Goal: Information Seeking & Learning: Learn about a topic

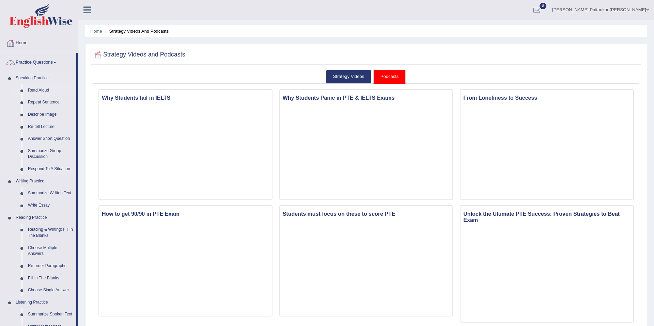
click at [42, 87] on link "Read Aloud" at bounding box center [50, 90] width 51 height 12
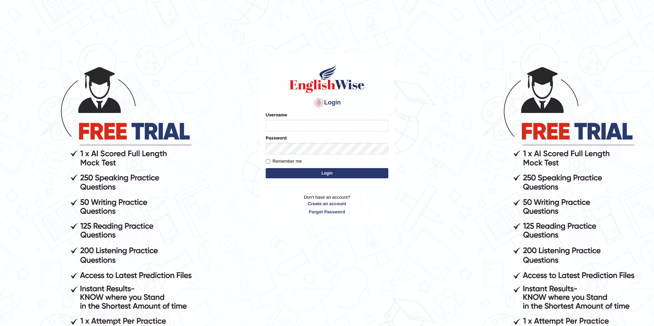
type input "Kshama_PS"
click at [297, 172] on button "Login" at bounding box center [327, 173] width 123 height 10
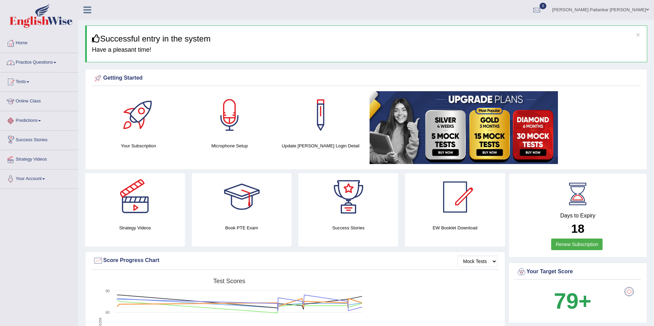
click at [63, 53] on link "Practice Questions" at bounding box center [39, 61] width 78 height 17
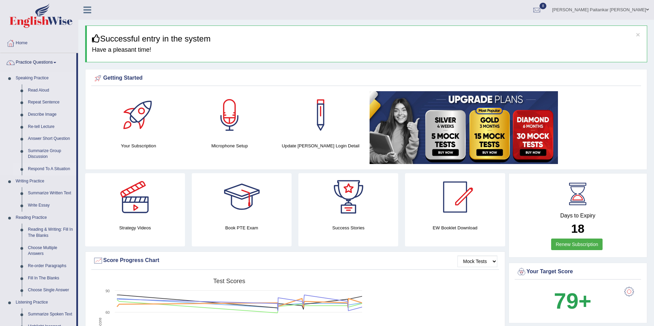
click at [50, 171] on link "Respond To A Situation" at bounding box center [50, 169] width 51 height 12
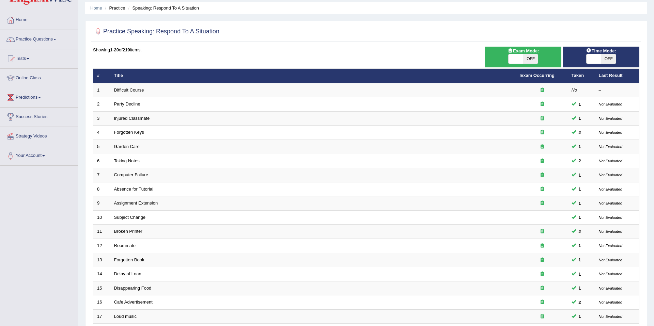
scroll to position [26, 0]
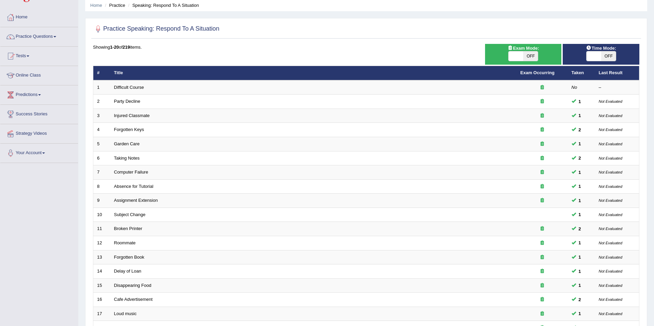
click at [533, 64] on div "Exam Mode: ON OFF" at bounding box center [523, 54] width 77 height 21
click at [530, 58] on span "OFF" at bounding box center [530, 56] width 15 height 10
checkbox input "true"
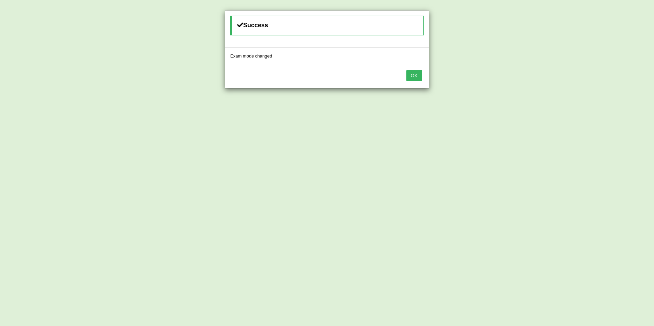
click at [420, 71] on button "OK" at bounding box center [414, 76] width 16 height 12
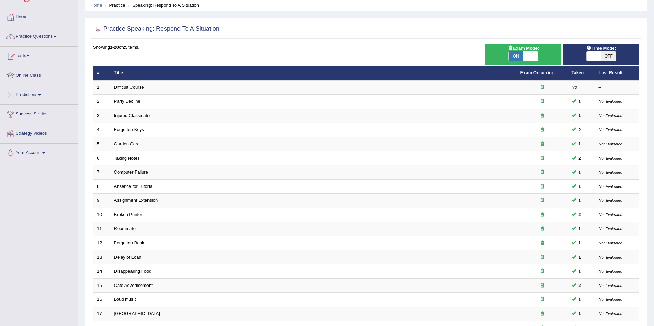
click at [588, 61] on div "Time Mode: ON OFF" at bounding box center [601, 54] width 77 height 21
click at [598, 61] on span at bounding box center [594, 56] width 15 height 10
click at [612, 50] on span "Time Mode:" at bounding box center [601, 48] width 35 height 7
click at [609, 52] on span "OFF" at bounding box center [608, 56] width 15 height 10
checkbox input "true"
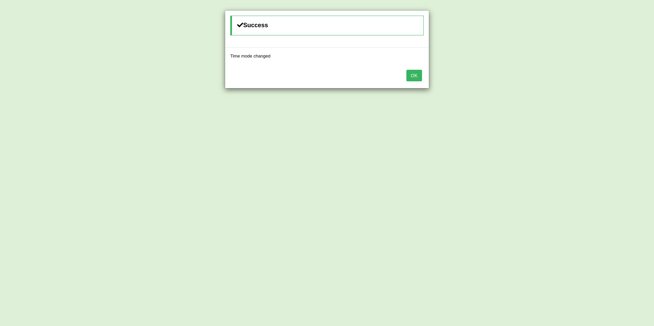
click at [413, 88] on div "OK" at bounding box center [327, 76] width 204 height 24
click at [413, 81] on button "OK" at bounding box center [414, 76] width 16 height 12
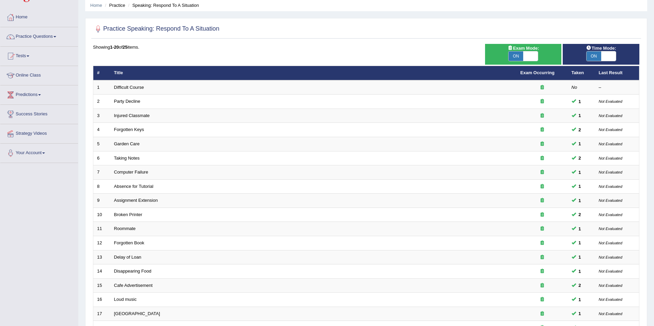
click at [413, 81] on td "Difficult Course" at bounding box center [313, 87] width 406 height 14
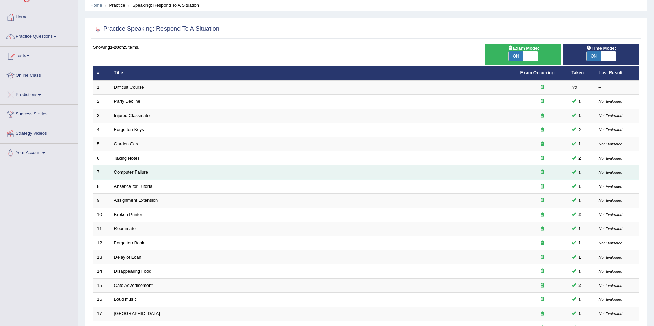
scroll to position [125, 0]
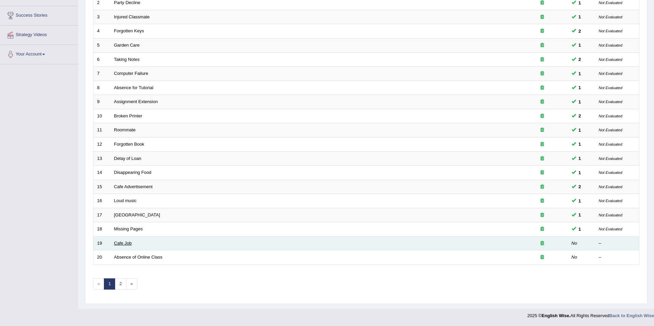
click at [128, 241] on link "Cafe Job" at bounding box center [123, 243] width 18 height 5
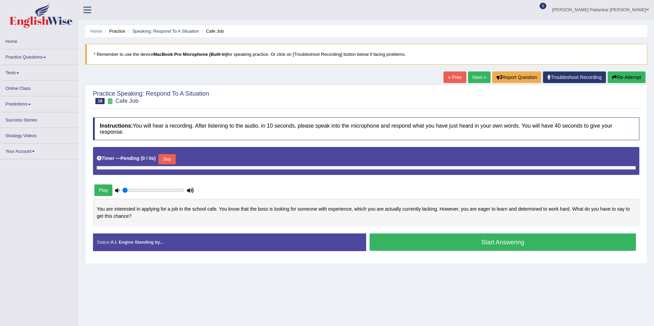
type input "1"
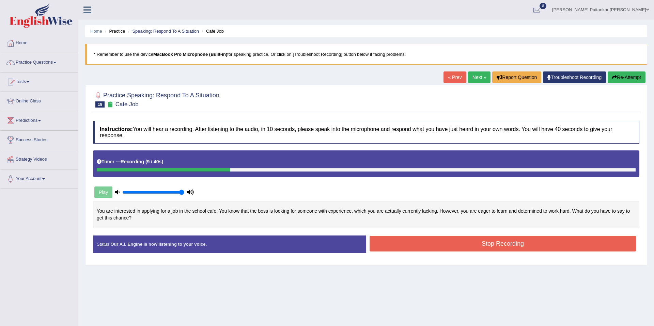
click at [628, 79] on button "Re-Attempt" at bounding box center [627, 78] width 38 height 12
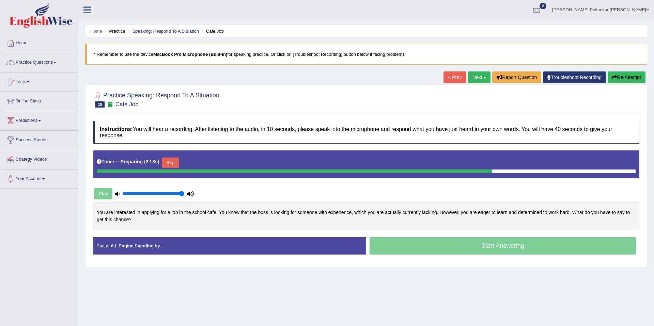
click at [589, 3] on link "[PERSON_NAME] Paitankar [PERSON_NAME]" at bounding box center [600, 9] width 107 height 18
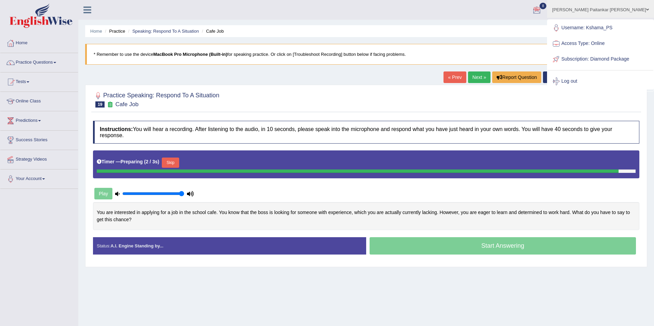
click at [539, 17] on ul "[PERSON_NAME] Paitankar [PERSON_NAME] Toggle navigation Username: Kshama_PS Acc…" at bounding box center [452, 9] width 403 height 19
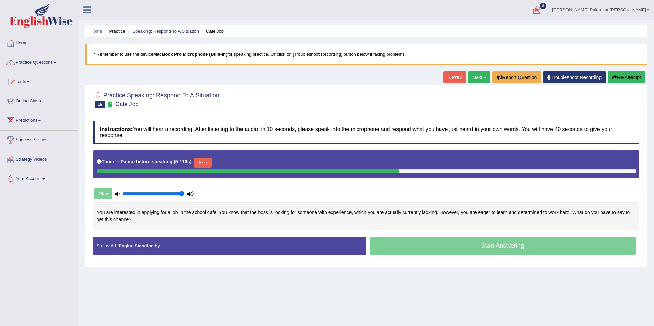
click at [204, 163] on button "Skip" at bounding box center [202, 163] width 17 height 10
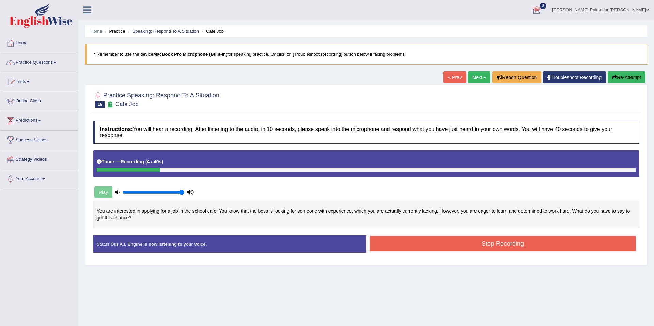
click at [636, 82] on button "Re-Attempt" at bounding box center [627, 78] width 38 height 12
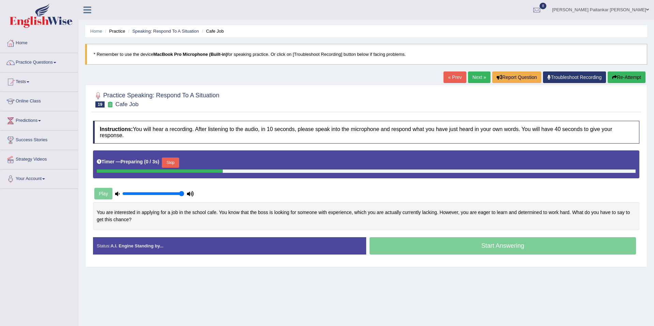
click at [181, 157] on div "Timer — Preparing ( 0 / 3s ) Skip" at bounding box center [366, 163] width 539 height 14
click at [177, 161] on button "Skip" at bounding box center [170, 163] width 17 height 10
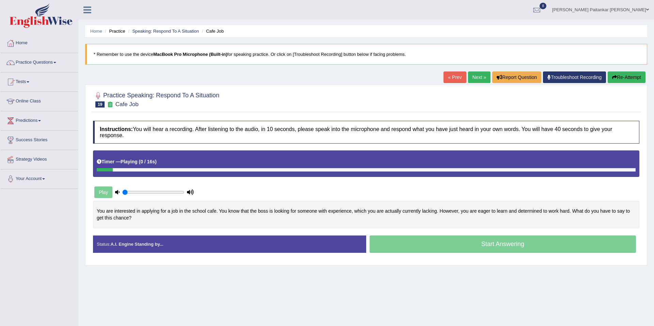
type input "0.05"
click at [126, 190] on input "range" at bounding box center [153, 192] width 62 height 5
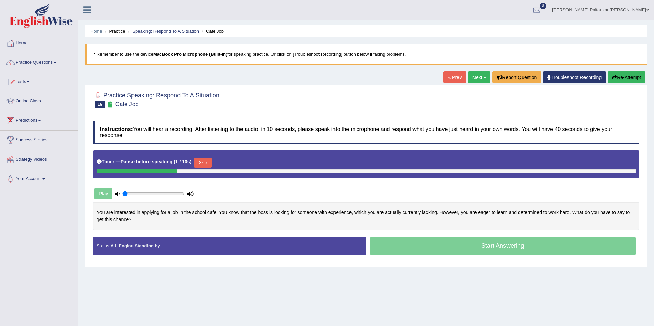
click at [211, 161] on button "Skip" at bounding box center [202, 163] width 17 height 10
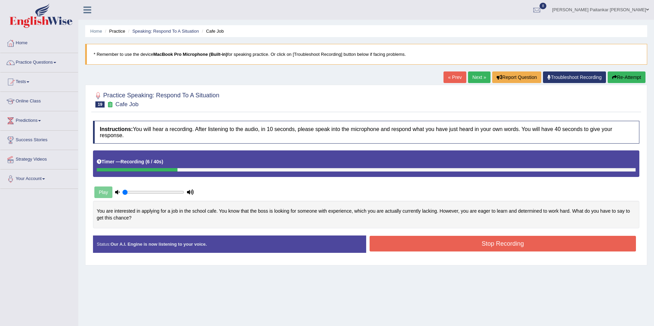
click at [185, 27] on ul "Home Practice Speaking: Respond To A Situation Cafe Job" at bounding box center [366, 31] width 562 height 12
click at [173, 34] on li "Speaking: Respond To A Situation" at bounding box center [162, 31] width 73 height 6
click at [637, 78] on button "Re-Attempt" at bounding box center [627, 78] width 38 height 12
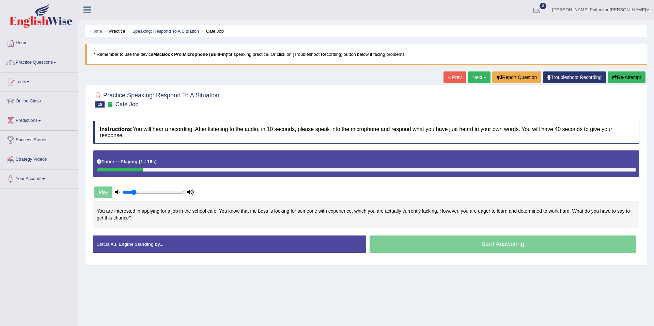
drag, startPoint x: 128, startPoint y: 193, endPoint x: 133, endPoint y: 196, distance: 5.7
type input "0.2"
click at [133, 195] on input "range" at bounding box center [153, 192] width 62 height 5
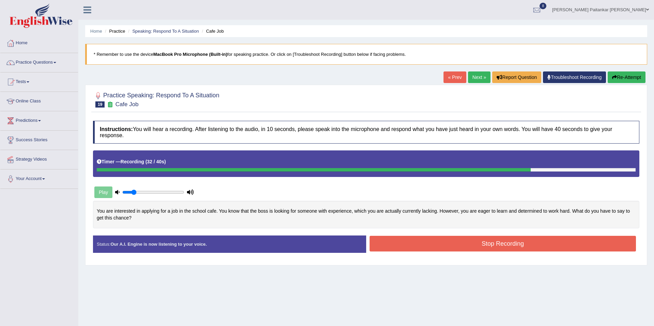
click at [569, 248] on button "Stop Recording" at bounding box center [503, 244] width 266 height 16
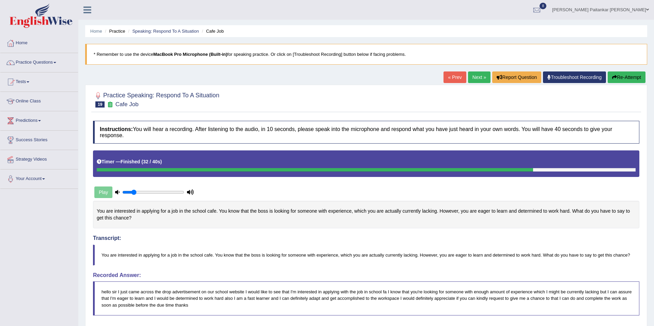
scroll to position [9, 0]
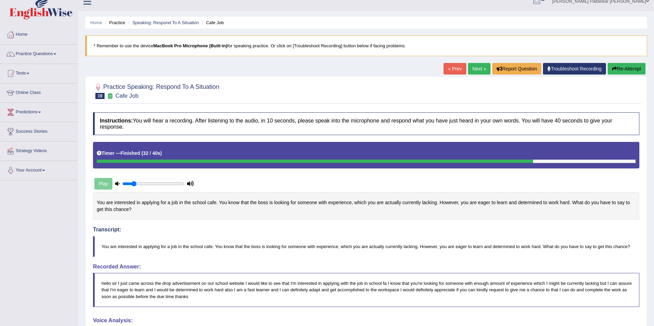
click at [476, 97] on div at bounding box center [366, 90] width 546 height 21
click at [478, 65] on link "Next »" at bounding box center [479, 69] width 22 height 12
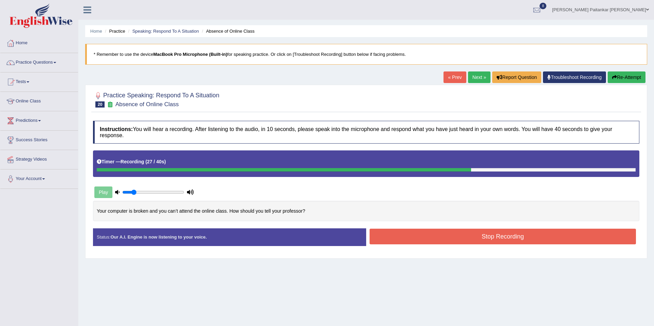
click at [458, 241] on button "Stop Recording" at bounding box center [503, 237] width 266 height 16
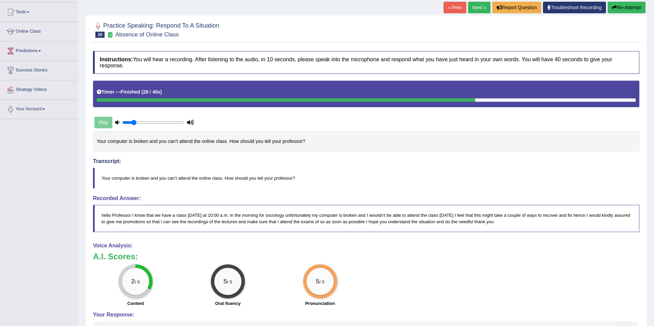
scroll to position [72, 0]
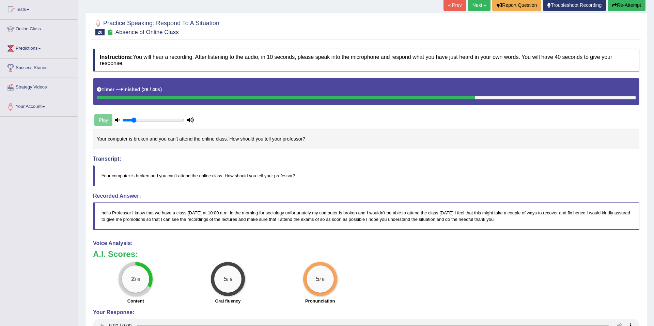
drag, startPoint x: 303, startPoint y: 173, endPoint x: 239, endPoint y: 174, distance: 63.7
click at [239, 174] on blockquote "Your computer is broken and you can’t attend the online class. How should you t…" at bounding box center [366, 176] width 546 height 21
drag, startPoint x: 99, startPoint y: 176, endPoint x: 299, endPoint y: 148, distance: 202.3
click at [299, 148] on div "Instructions: You will hear a recording. After listening to the audio, in 10 se…" at bounding box center [366, 223] width 550 height 356
drag, startPoint x: 299, startPoint y: 148, endPoint x: 236, endPoint y: 135, distance: 64.9
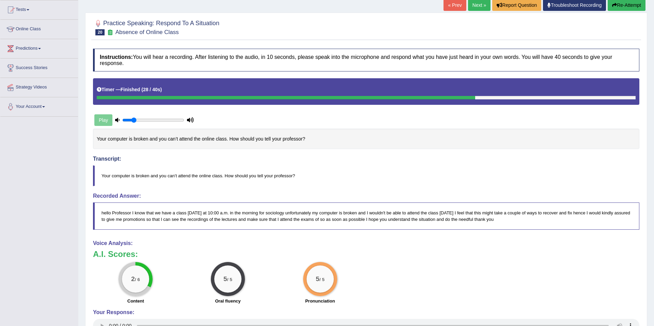
click at [236, 135] on div "Your computer is broken and you can’t attend the online class. How should you t…" at bounding box center [366, 139] width 546 height 21
drag, startPoint x: 105, startPoint y: 137, endPoint x: 132, endPoint y: 137, distance: 27.6
click at [113, 137] on div "Your computer is broken and you can’t attend the online class. How should you t…" at bounding box center [366, 139] width 546 height 21
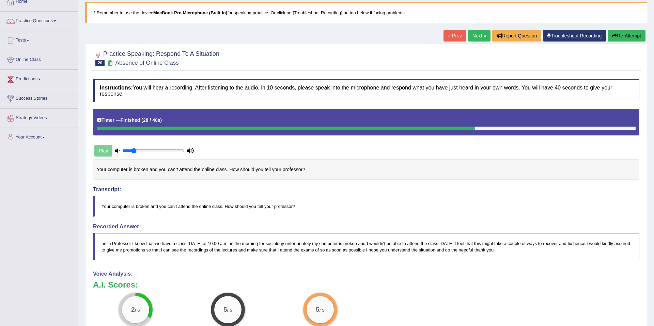
scroll to position [0, 0]
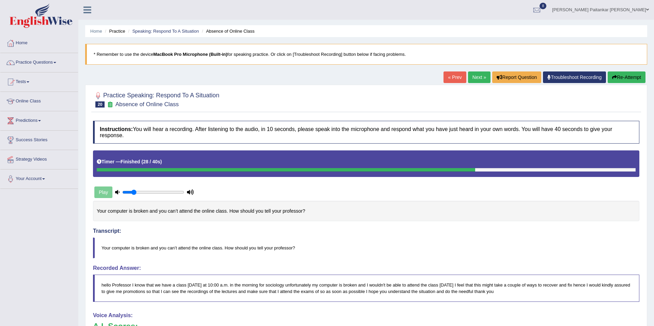
click at [619, 79] on button "Re-Attempt" at bounding box center [627, 78] width 38 height 12
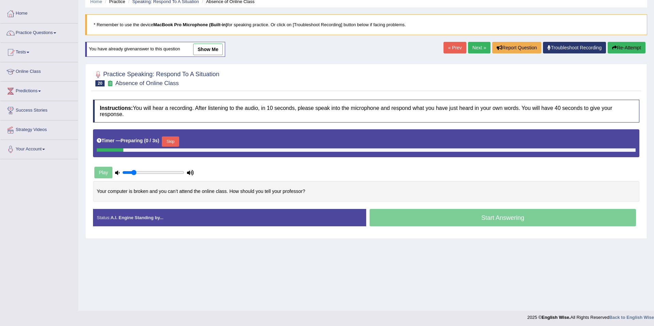
scroll to position [29, 0]
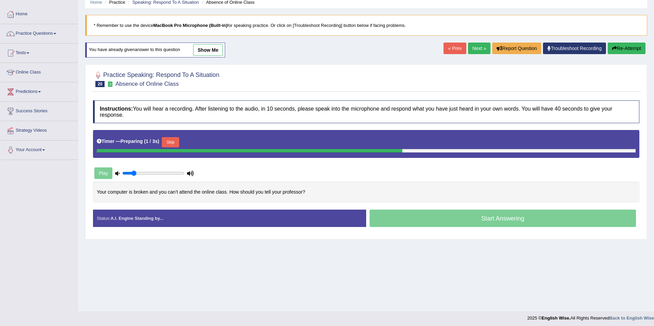
click at [175, 141] on button "Skip" at bounding box center [170, 142] width 17 height 10
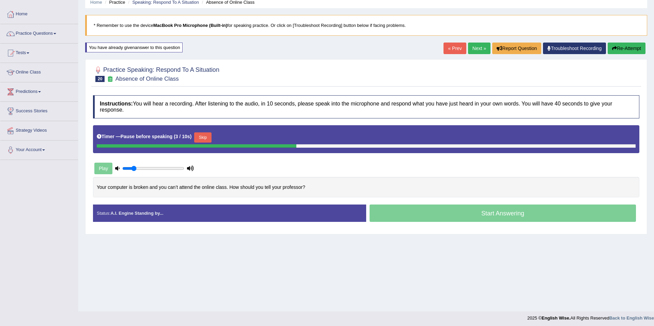
click at [209, 133] on button "Skip" at bounding box center [202, 138] width 17 height 10
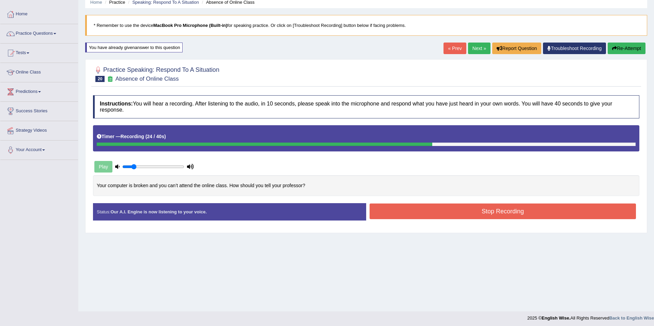
click at [514, 209] on button "Stop Recording" at bounding box center [503, 212] width 266 height 16
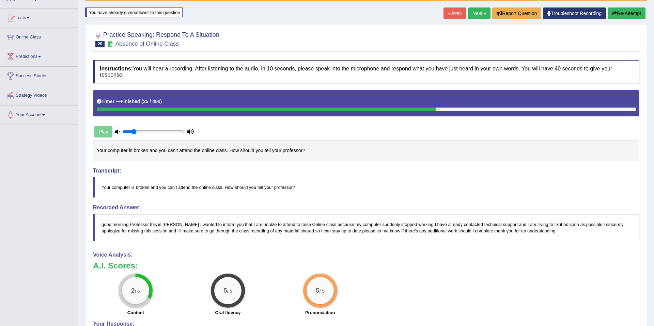
scroll to position [58, 0]
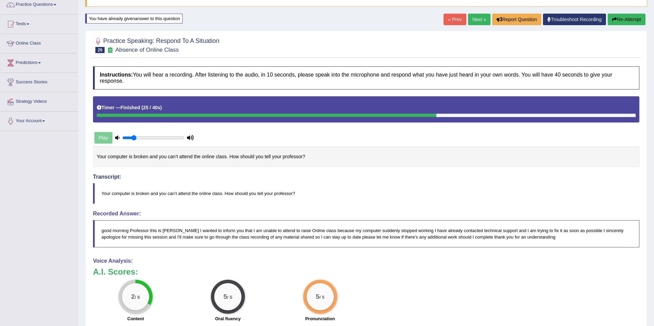
click at [619, 23] on button "Re-Attempt" at bounding box center [627, 20] width 38 height 12
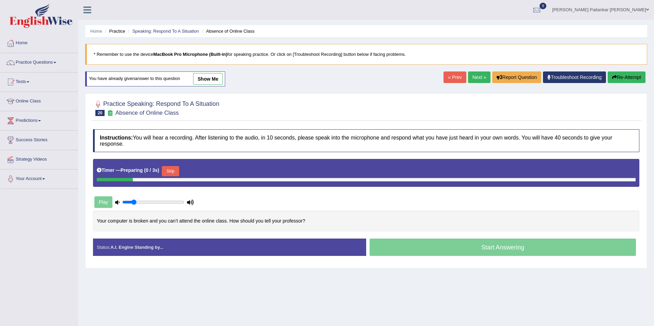
scroll to position [31, 0]
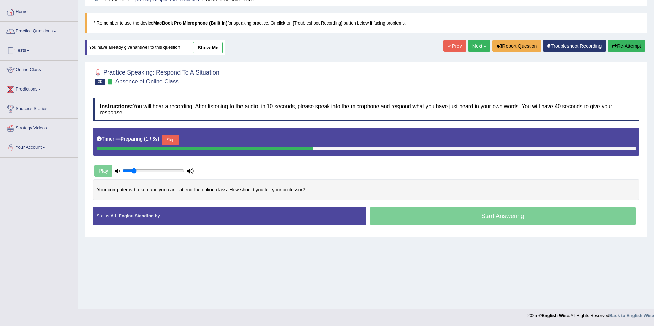
click at [166, 141] on button "Skip" at bounding box center [170, 140] width 17 height 10
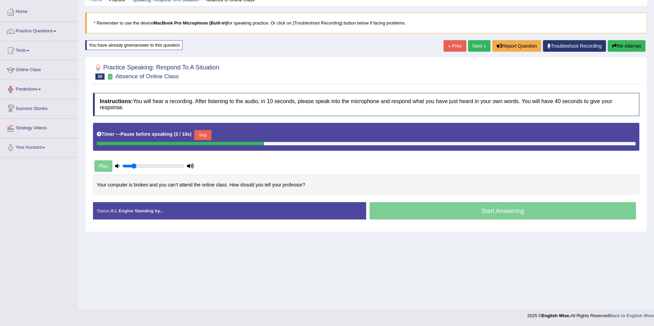
click at [197, 139] on button "Skip" at bounding box center [202, 135] width 17 height 10
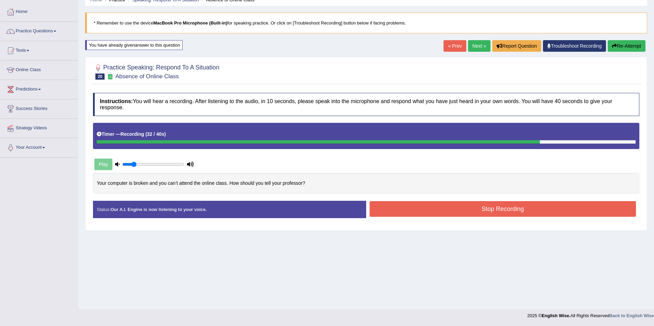
click at [492, 207] on button "Stop Recording" at bounding box center [503, 209] width 266 height 16
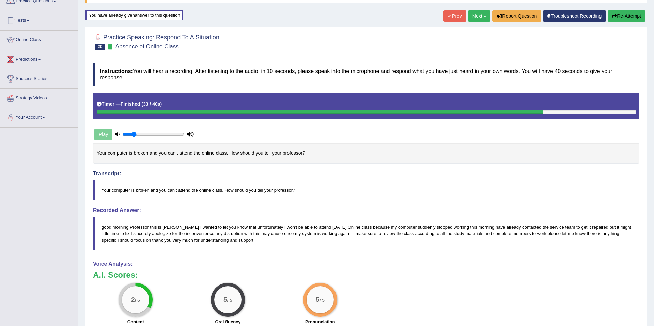
scroll to position [100, 0]
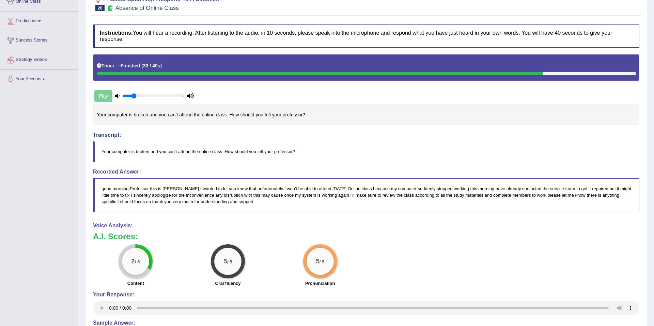
click at [454, 176] on div "Recorded Answer: good morning Professor this is Sharma I wanted to let you know…" at bounding box center [366, 190] width 546 height 43
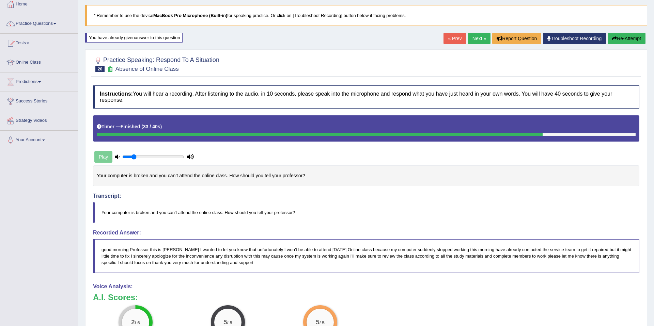
scroll to position [16, 0]
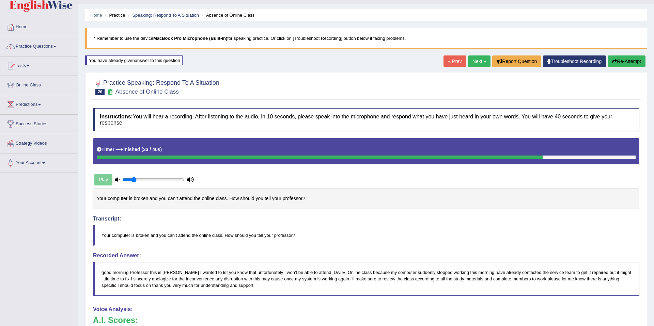
click at [480, 60] on link "Next »" at bounding box center [479, 62] width 22 height 12
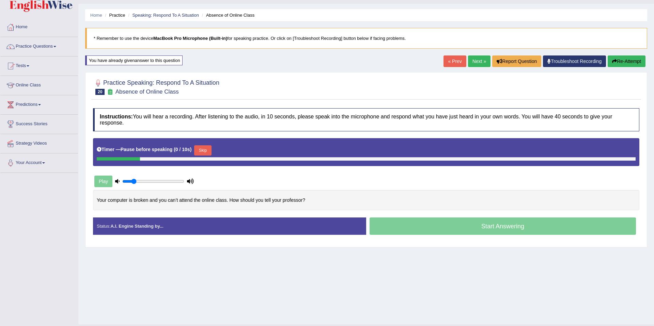
click at [470, 62] on link "Next »" at bounding box center [479, 62] width 22 height 12
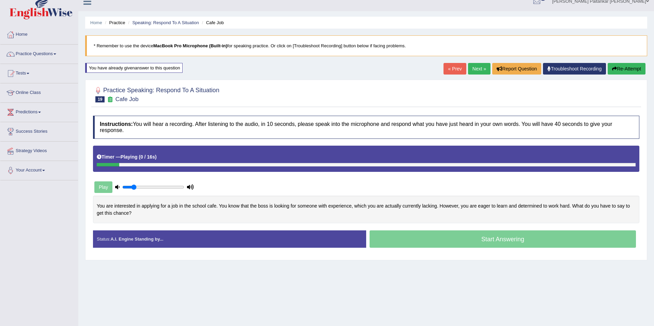
click at [27, 37] on link "Home" at bounding box center [39, 33] width 78 height 17
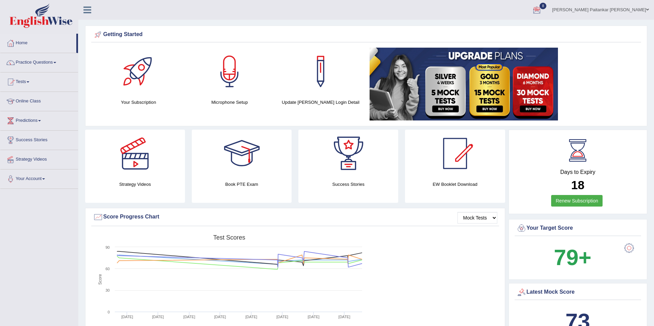
click at [542, 15] on div at bounding box center [537, 10] width 10 height 10
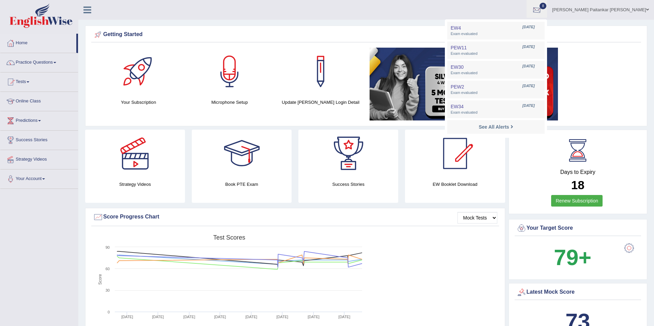
click at [545, 22] on li "EW4 Oct 12, 2025 Exam evaluated" at bounding box center [495, 31] width 97 height 18
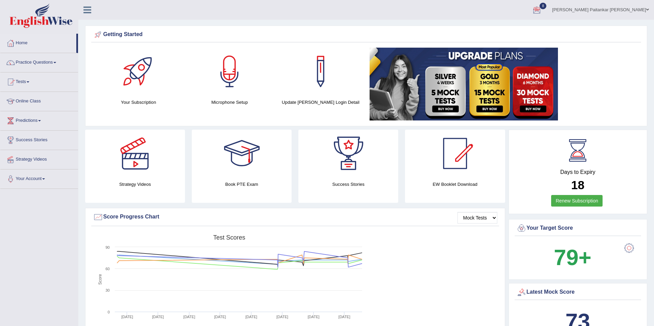
click at [542, 11] on div at bounding box center [537, 10] width 10 height 10
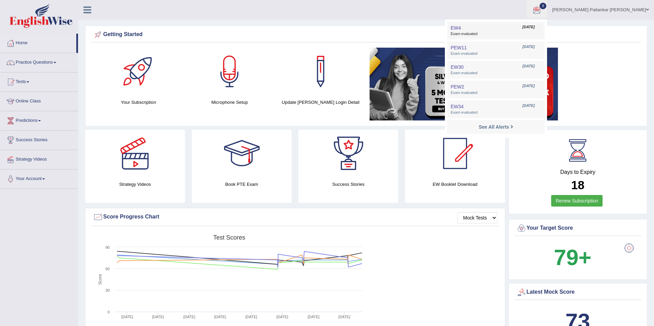
click at [543, 24] on link "EW4 Oct 12, 2025 Exam evaluated" at bounding box center [496, 31] width 94 height 14
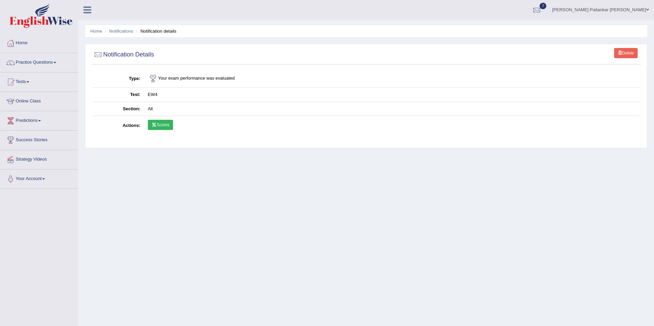
click at [160, 123] on link "Scores" at bounding box center [160, 125] width 25 height 10
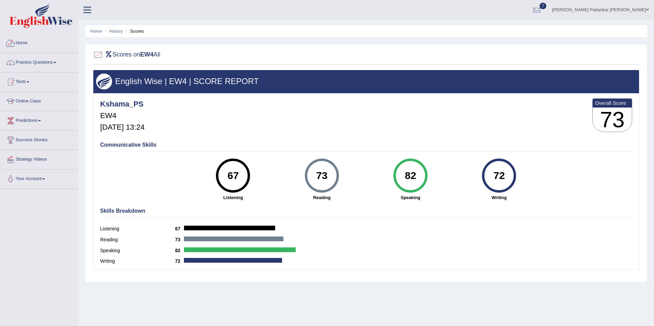
click at [53, 59] on link "Practice Questions" at bounding box center [39, 61] width 78 height 17
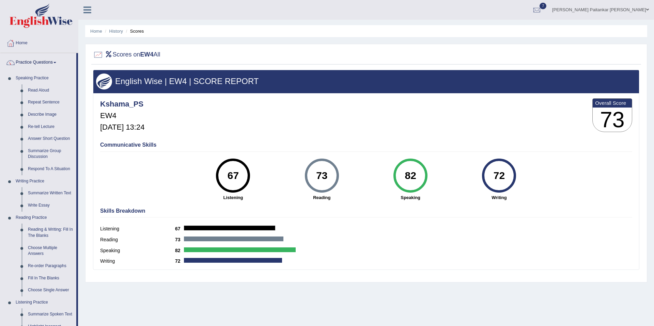
click at [547, 15] on link "7" at bounding box center [537, 9] width 20 height 18
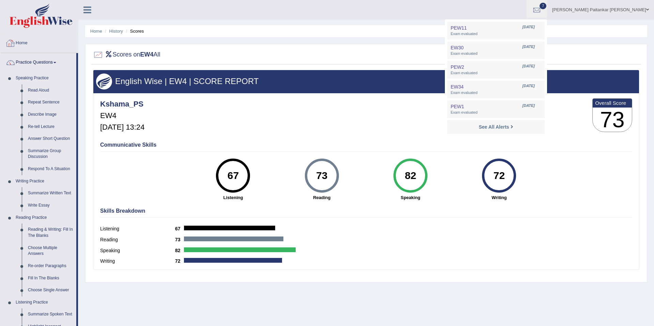
click at [88, 30] on ul "Home History Scores" at bounding box center [366, 31] width 562 height 12
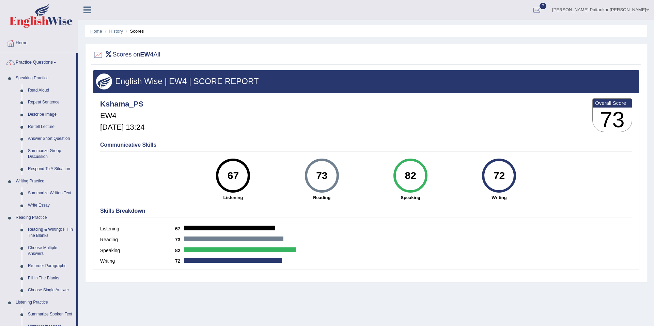
click at [91, 30] on link "Home" at bounding box center [96, 31] width 12 height 5
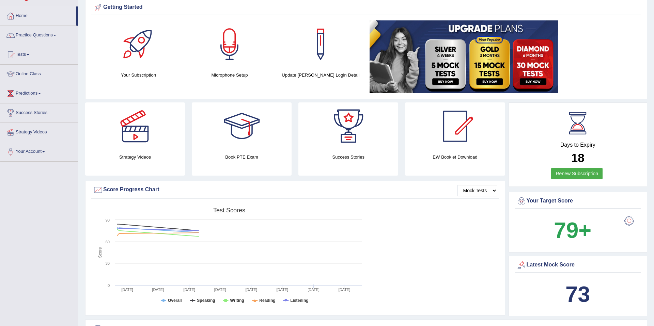
scroll to position [41, 0]
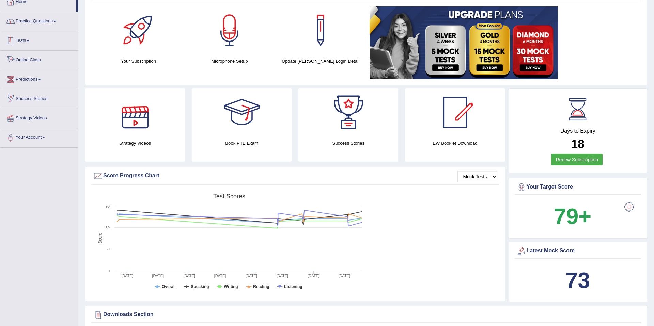
click at [39, 26] on link "Practice Questions" at bounding box center [39, 20] width 78 height 17
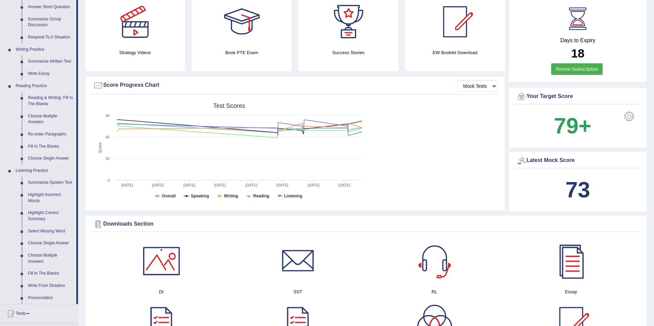
scroll to position [131, 0]
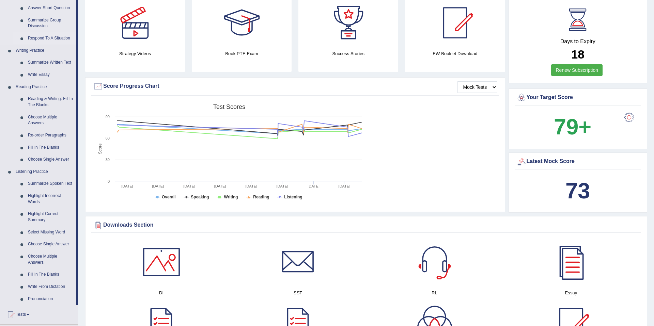
click at [39, 41] on link "Respond To A Situation" at bounding box center [50, 38] width 51 height 12
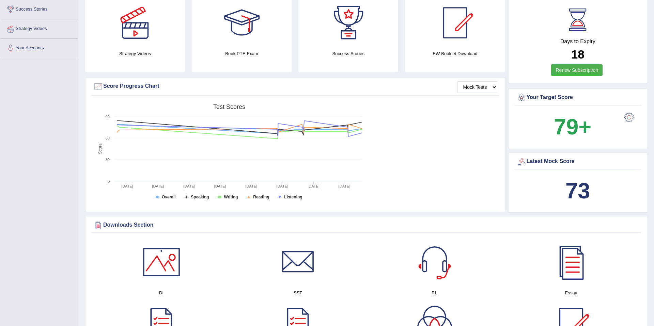
scroll to position [133, 0]
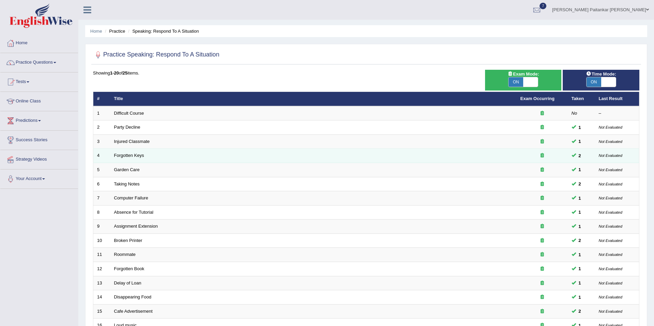
scroll to position [125, 0]
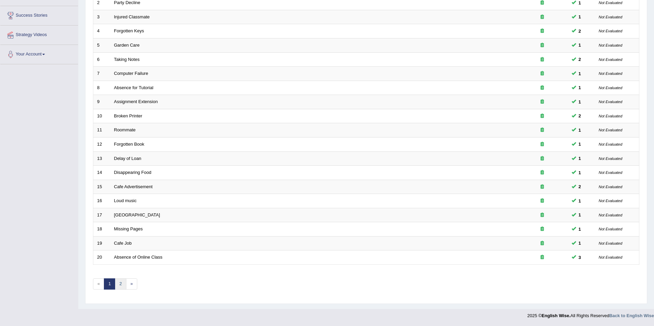
click at [120, 284] on link "2" at bounding box center [120, 284] width 11 height 11
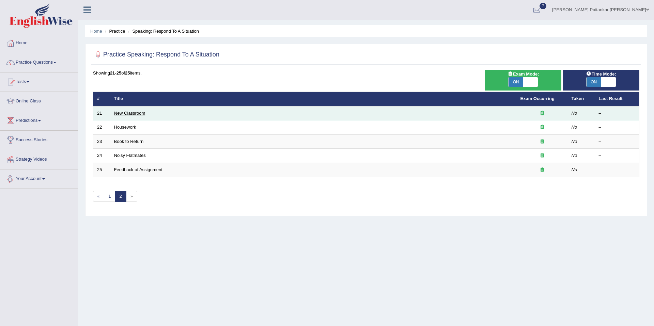
click at [128, 115] on link "New Classroom" at bounding box center [129, 113] width 31 height 5
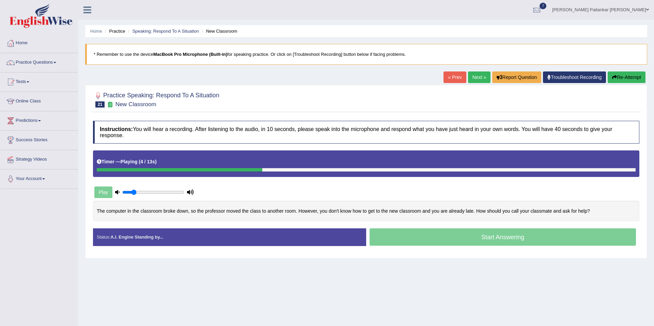
click at [146, 189] on div "Play" at bounding box center [144, 192] width 102 height 17
type input "0.4"
click at [146, 192] on input "range" at bounding box center [153, 192] width 62 height 5
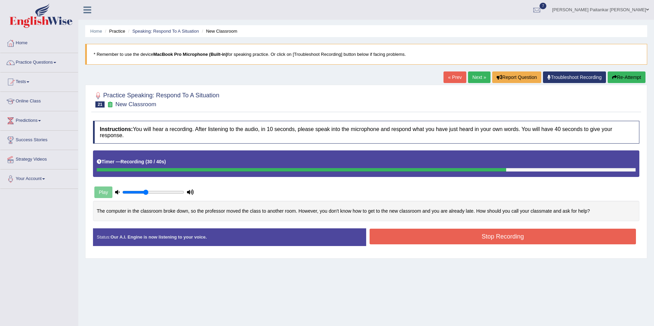
click at [460, 241] on button "Stop Recording" at bounding box center [503, 237] width 266 height 16
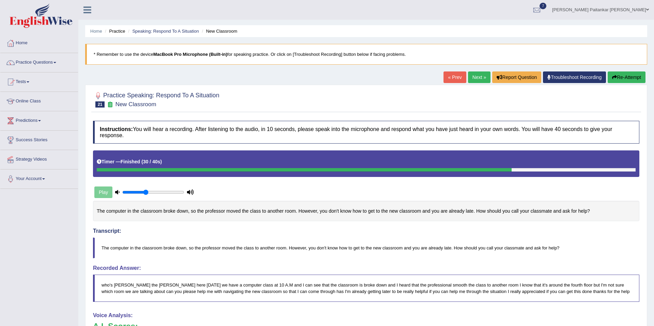
click at [476, 77] on link "Next »" at bounding box center [479, 78] width 22 height 12
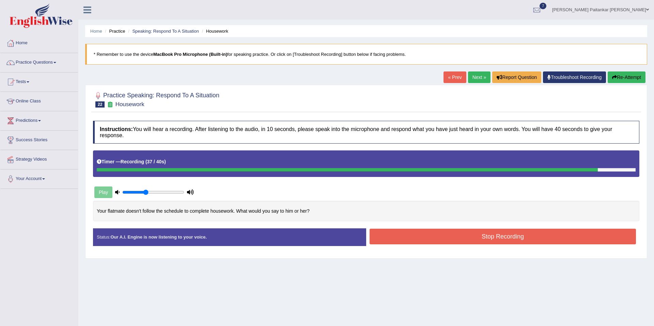
click at [409, 229] on div "Start Answering" at bounding box center [502, 229] width 273 height 0
click at [391, 242] on button "Stop Recording" at bounding box center [503, 237] width 266 height 16
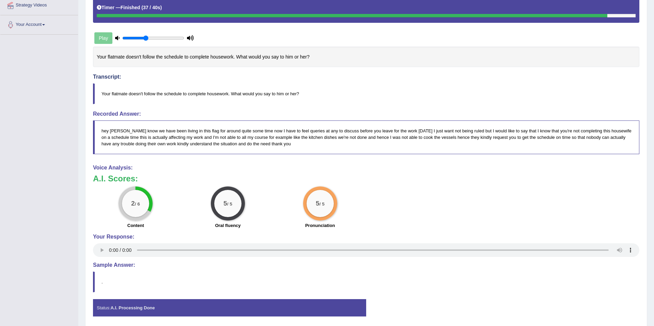
scroll to position [156, 0]
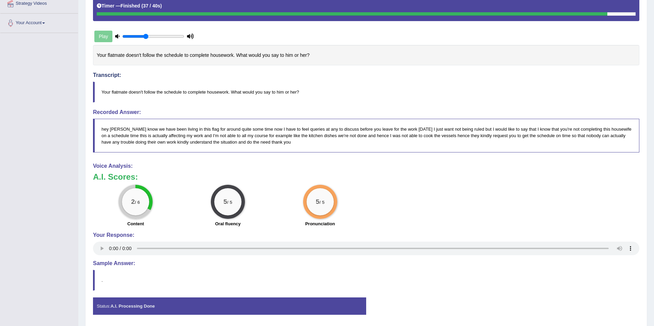
drag, startPoint x: 307, startPoint y: 151, endPoint x: 221, endPoint y: 117, distance: 92.2
click at [221, 117] on div "Recorded Answer: hey John I know we have been living in this flag for around qu…" at bounding box center [366, 130] width 546 height 43
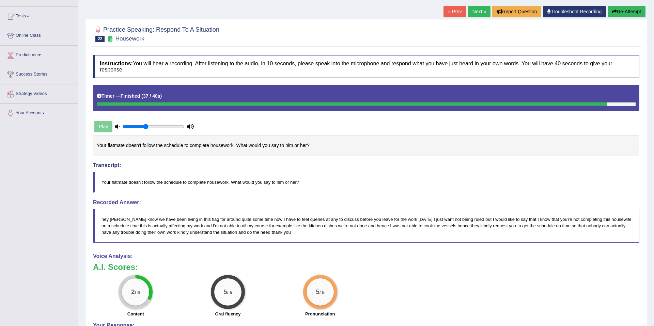
scroll to position [0, 0]
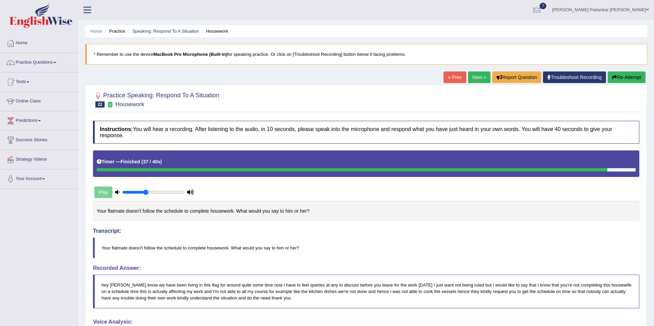
click at [477, 69] on div "Home Practice Speaking: Respond To A Situation Housework * Remember to use the …" at bounding box center [366, 244] width 576 height 489
click at [477, 71] on div "Home Practice Speaking: Respond To A Situation Housework * Remember to use the …" at bounding box center [366, 244] width 576 height 489
click at [473, 74] on link "Next »" at bounding box center [479, 78] width 22 height 12
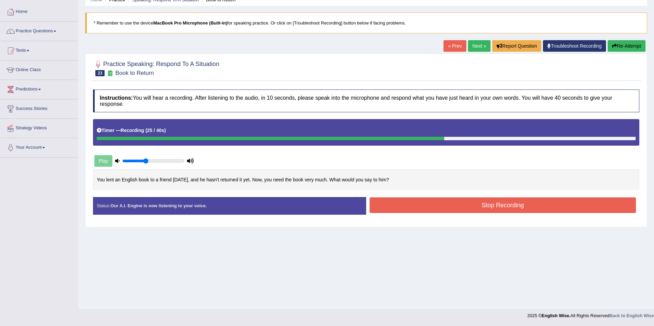
click at [438, 206] on button "Stop Recording" at bounding box center [503, 206] width 266 height 16
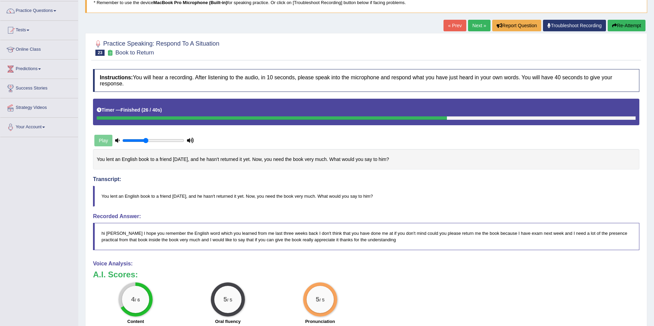
scroll to position [45, 0]
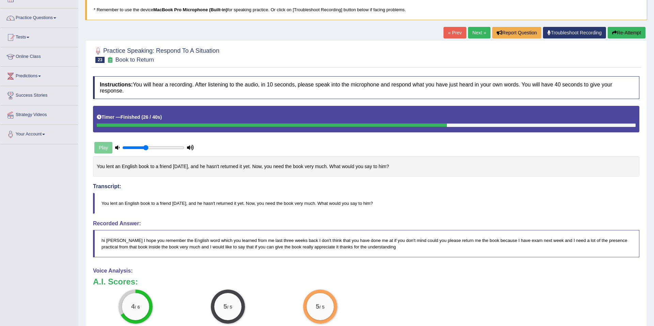
click at [618, 37] on button "Re-Attempt" at bounding box center [627, 33] width 38 height 12
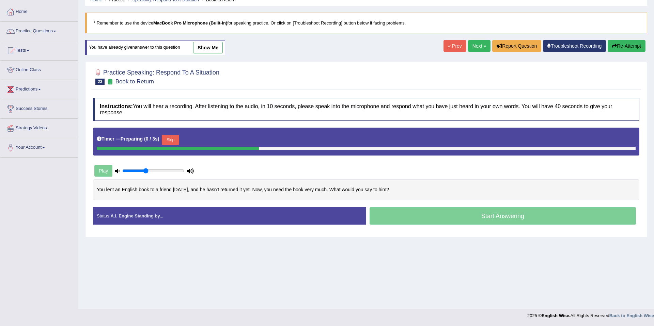
click at [176, 130] on div "Timer — Preparing ( 0 / 3s ) Skip" at bounding box center [366, 142] width 546 height 28
click at [169, 137] on button "Skip" at bounding box center [170, 140] width 17 height 10
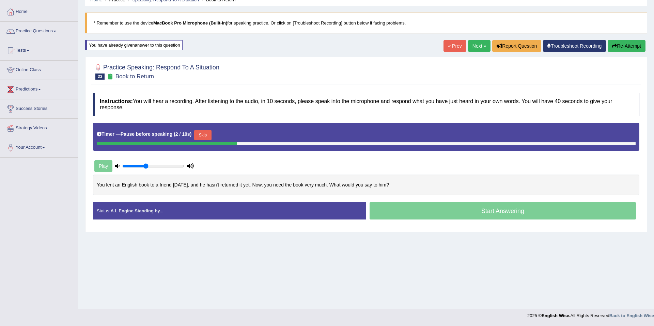
click at [204, 134] on button "Skip" at bounding box center [202, 135] width 17 height 10
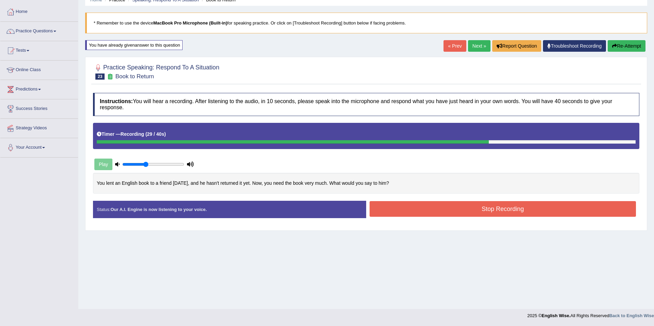
click at [396, 214] on button "Stop Recording" at bounding box center [503, 209] width 266 height 16
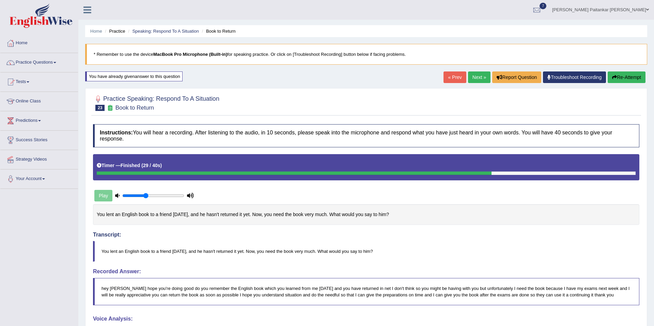
click at [468, 80] on link "Next »" at bounding box center [479, 78] width 22 height 12
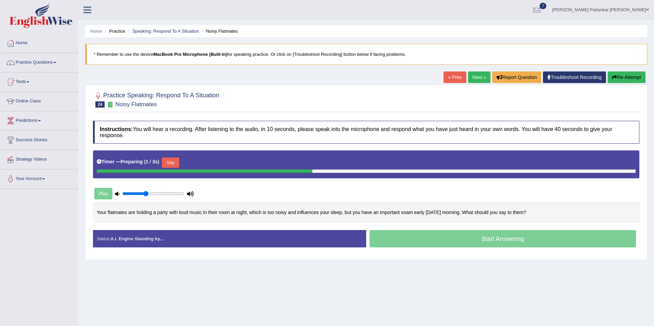
click at [165, 154] on div "Timer — Preparing ( 1 / 3s ) Skip" at bounding box center [366, 165] width 546 height 28
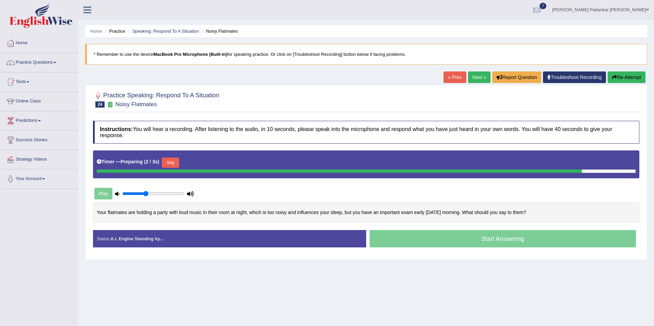
click at [477, 75] on link "Next »" at bounding box center [479, 78] width 22 height 12
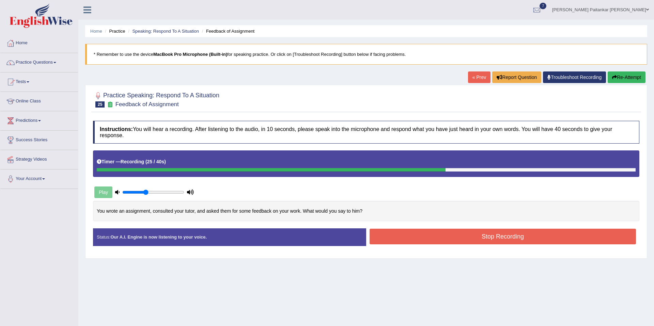
click at [638, 72] on button "Re-Attempt" at bounding box center [627, 78] width 38 height 12
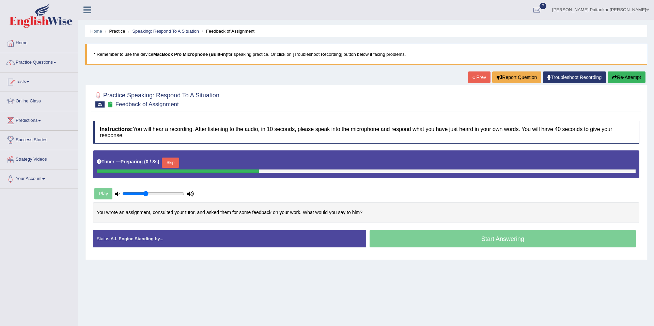
click at [638, 72] on button "Re-Attempt" at bounding box center [627, 78] width 38 height 12
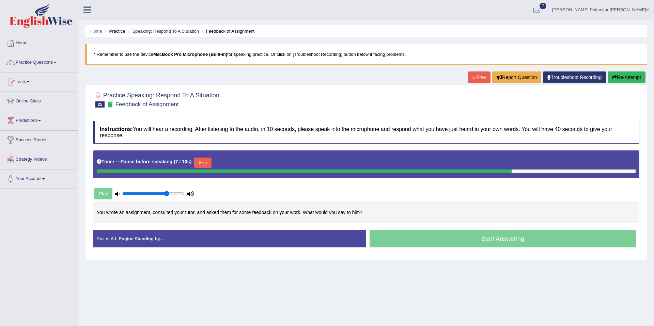
type input "0.75"
click at [168, 195] on input "range" at bounding box center [153, 193] width 62 height 5
click at [203, 162] on button "Skip" at bounding box center [202, 163] width 17 height 10
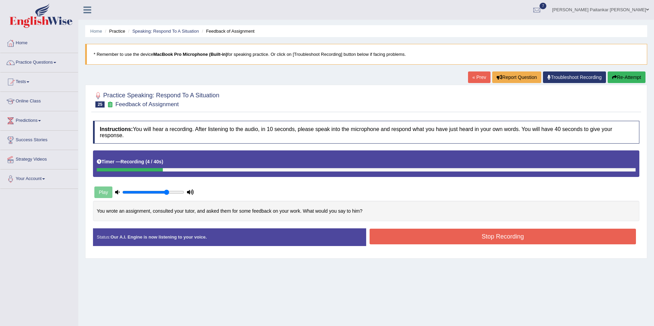
click at [608, 78] on button "Re-Attempt" at bounding box center [627, 78] width 38 height 12
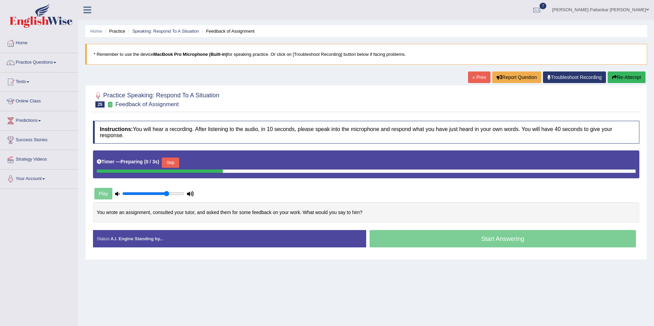
click at [175, 165] on button "Skip" at bounding box center [170, 163] width 17 height 10
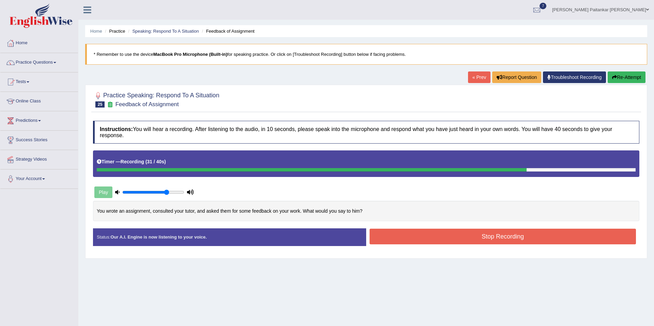
click at [401, 241] on button "Stop Recording" at bounding box center [503, 237] width 266 height 16
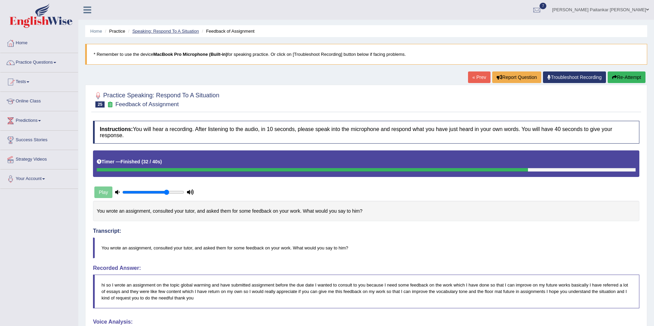
click at [182, 32] on link "Speaking: Respond To A Situation" at bounding box center [165, 31] width 67 height 5
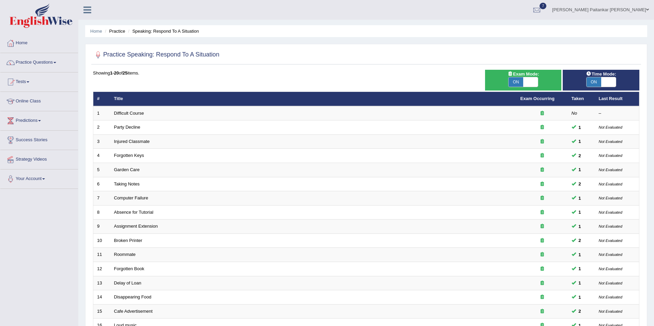
click at [539, 81] on div "ON OFF" at bounding box center [524, 82] width 70 height 10
click at [531, 81] on span at bounding box center [530, 82] width 15 height 10
checkbox input "false"
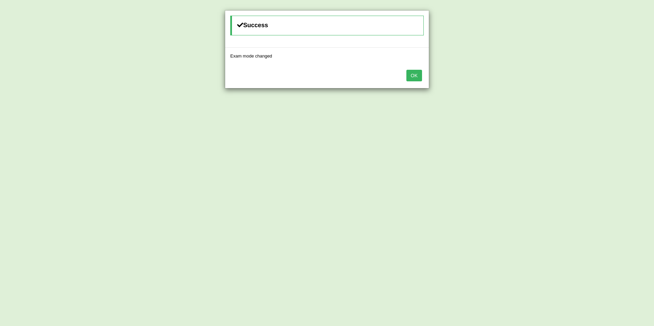
click at [411, 78] on button "OK" at bounding box center [414, 76] width 16 height 12
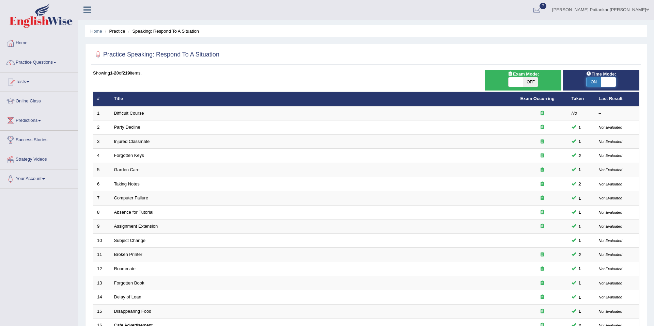
click at [613, 82] on span at bounding box center [608, 82] width 15 height 10
checkbox input "false"
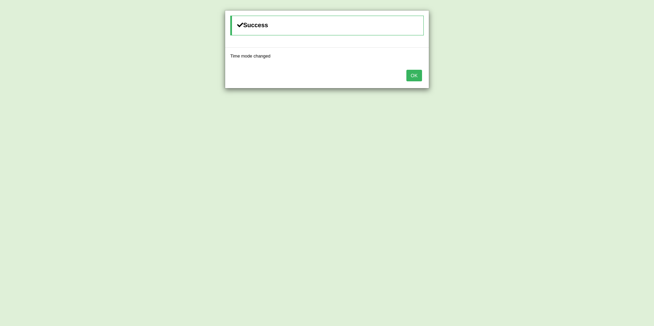
click at [422, 80] on div "OK" at bounding box center [327, 76] width 204 height 24
click at [420, 79] on button "OK" at bounding box center [414, 76] width 16 height 12
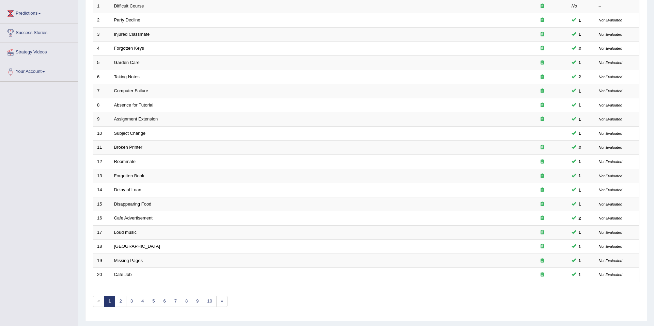
scroll to position [125, 0]
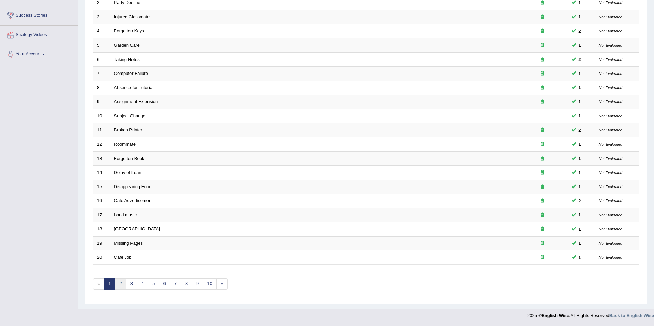
click at [120, 282] on link "2" at bounding box center [120, 284] width 11 height 11
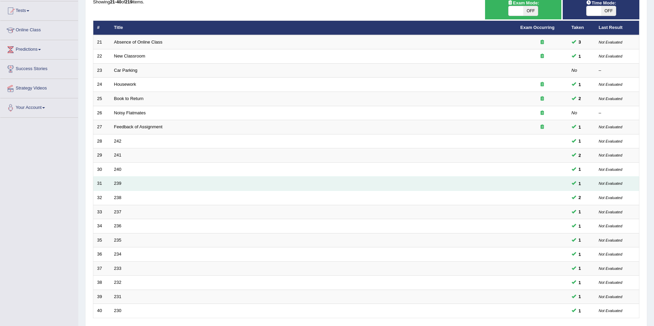
scroll to position [125, 0]
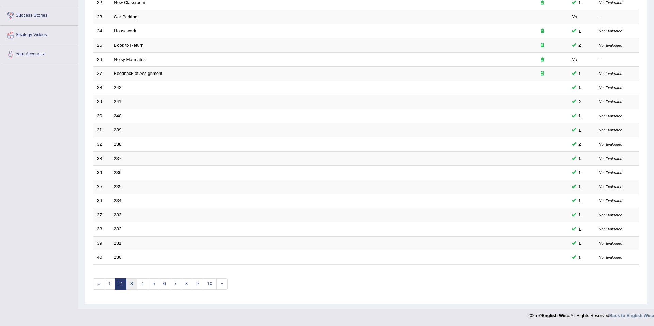
click at [129, 286] on link "3" at bounding box center [131, 284] width 11 height 11
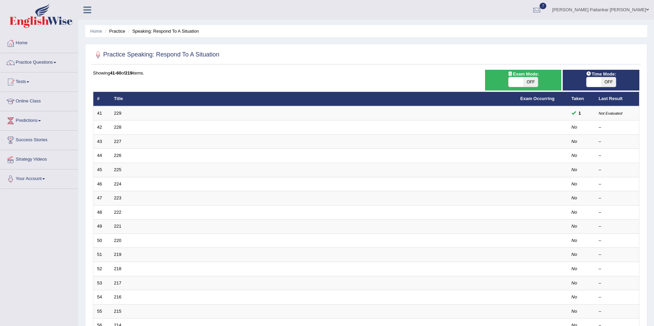
scroll to position [4, 0]
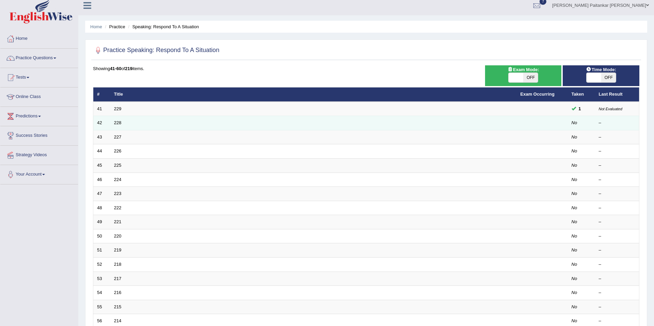
click at [113, 125] on td "228" at bounding box center [313, 123] width 406 height 14
click at [116, 123] on link "228" at bounding box center [117, 122] width 7 height 5
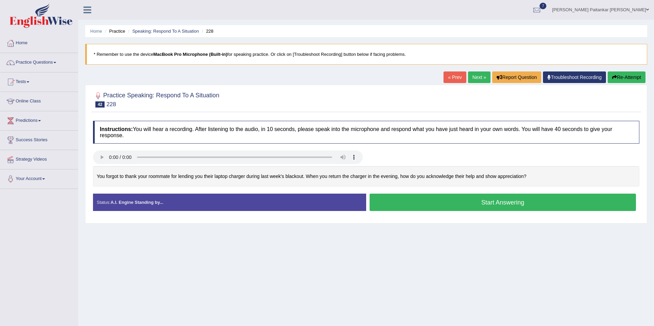
click at [472, 208] on button "Start Answering" at bounding box center [503, 202] width 266 height 17
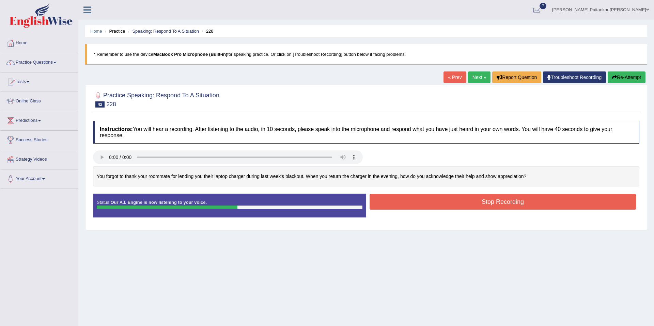
click at [472, 208] on button "Stop Recording" at bounding box center [503, 202] width 266 height 16
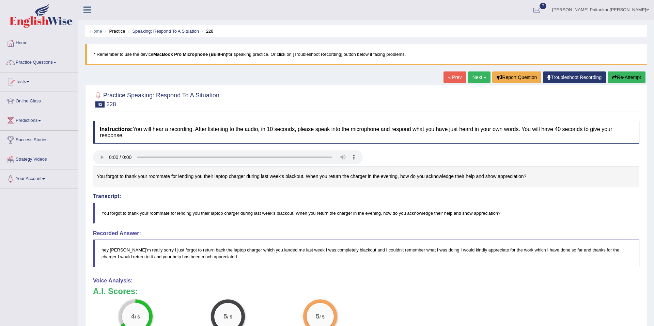
click at [476, 75] on link "Next »" at bounding box center [479, 78] width 22 height 12
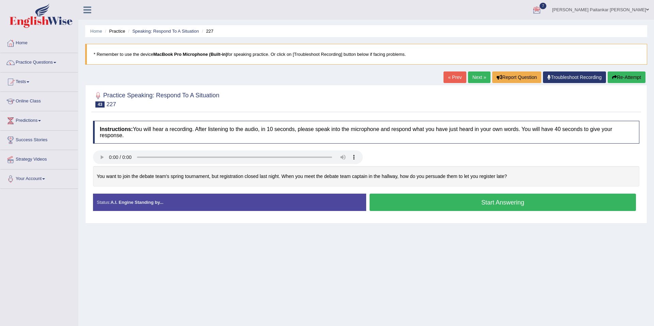
click at [435, 202] on button "Start Answering" at bounding box center [503, 202] width 266 height 17
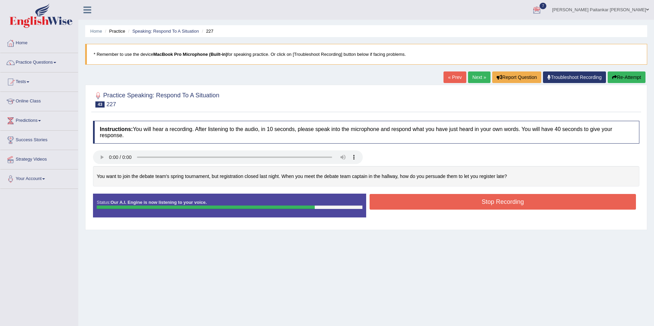
click at [435, 202] on button "Stop Recording" at bounding box center [503, 202] width 266 height 16
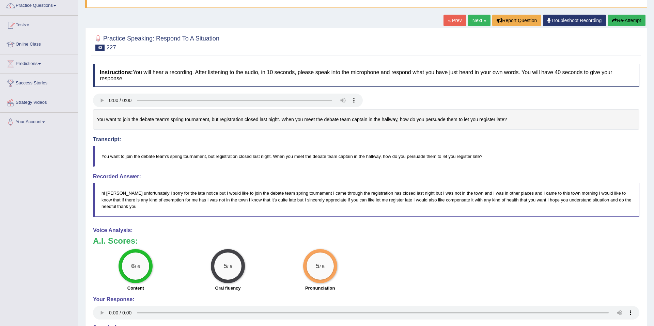
scroll to position [49, 0]
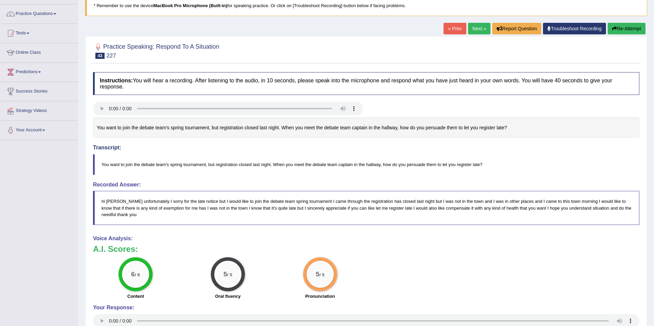
click at [470, 33] on link "Next »" at bounding box center [479, 29] width 22 height 12
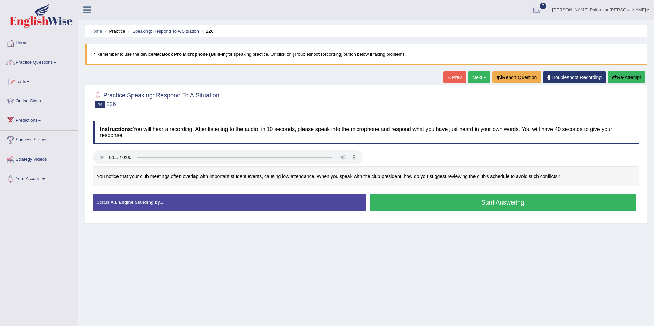
click at [477, 209] on button "Start Answering" at bounding box center [503, 202] width 266 height 17
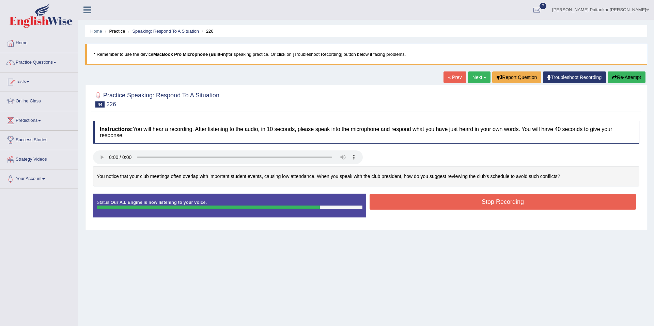
click at [477, 209] on button "Stop Recording" at bounding box center [503, 202] width 266 height 16
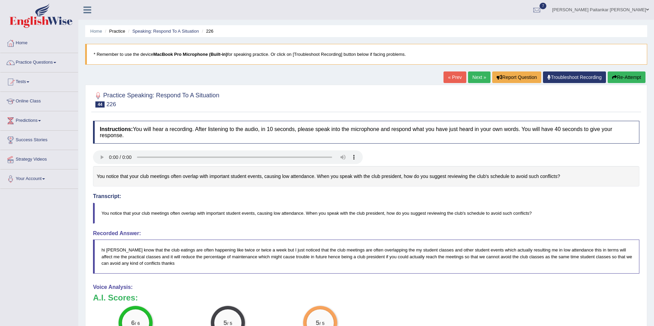
click at [476, 85] on div "Practice Speaking: Respond To A Situation 44 226 Instructions: You will hear a …" at bounding box center [366, 270] width 562 height 370
click at [475, 70] on div "Home Practice Speaking: Respond To A Situation 226 * Remember to use the device…" at bounding box center [366, 230] width 576 height 461
click at [473, 76] on link "Next »" at bounding box center [479, 78] width 22 height 12
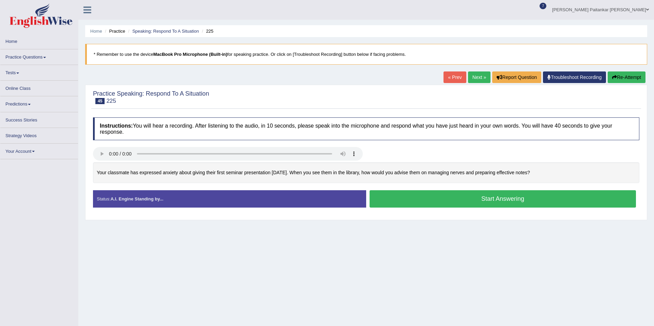
scroll to position [1, 0]
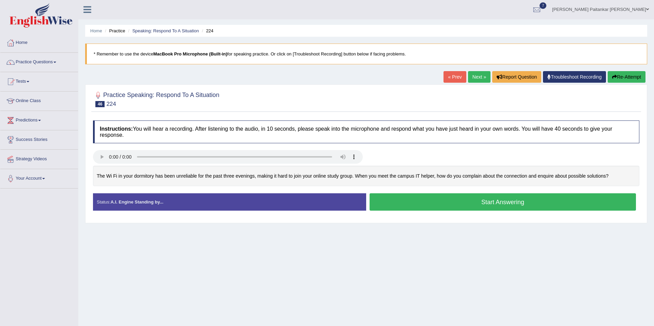
click at [465, 204] on button "Start Answering" at bounding box center [503, 202] width 266 height 17
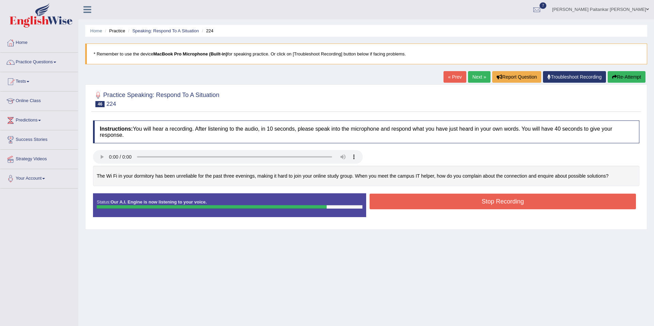
click at [465, 204] on button "Stop Recording" at bounding box center [503, 202] width 266 height 16
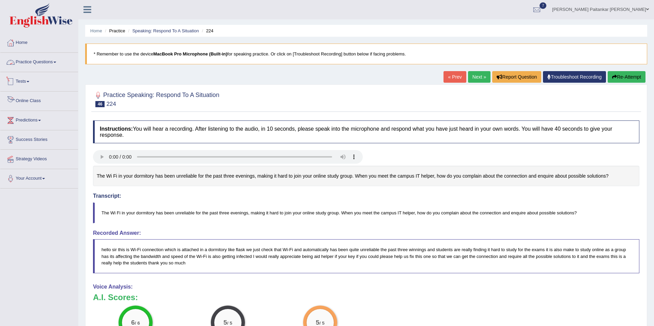
click at [46, 62] on link "Practice Questions" at bounding box center [39, 61] width 78 height 17
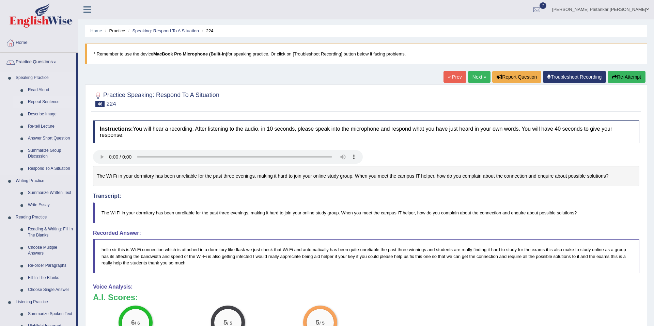
click at [57, 103] on link "Repeat Sentence" at bounding box center [50, 102] width 51 height 12
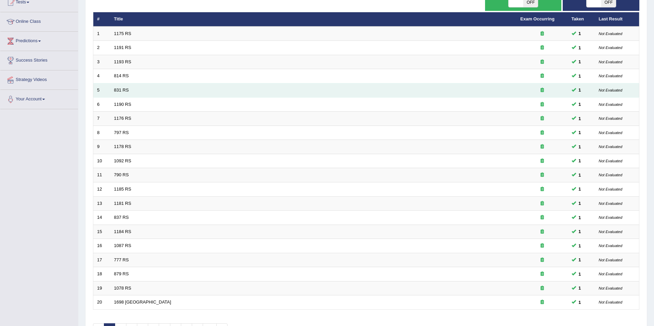
scroll to position [125, 0]
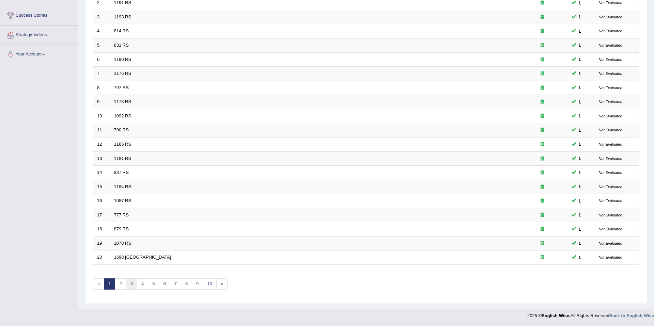
click at [131, 284] on link "3" at bounding box center [131, 284] width 11 height 11
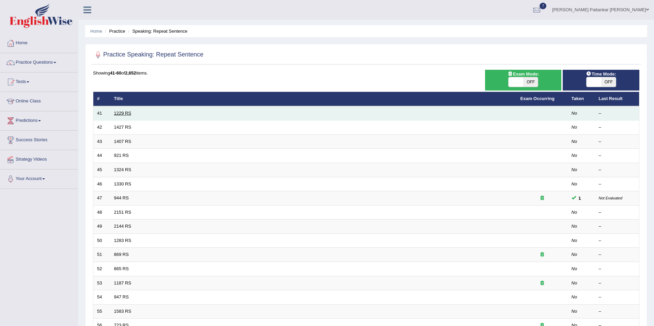
click at [121, 114] on link "1229 RS" at bounding box center [122, 113] width 17 height 5
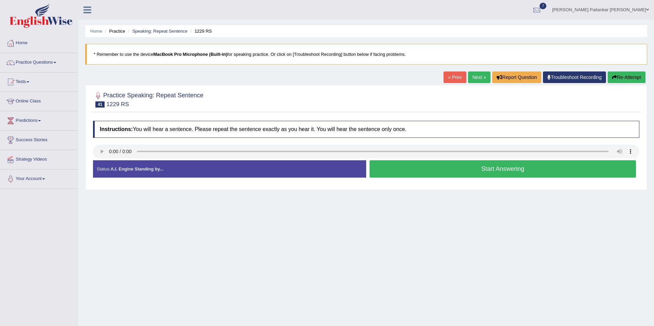
click at [163, 28] on li "Speaking: Repeat Sentence" at bounding box center [156, 31] width 61 height 6
click at [163, 31] on link "Speaking: Repeat Sentence" at bounding box center [159, 31] width 55 height 5
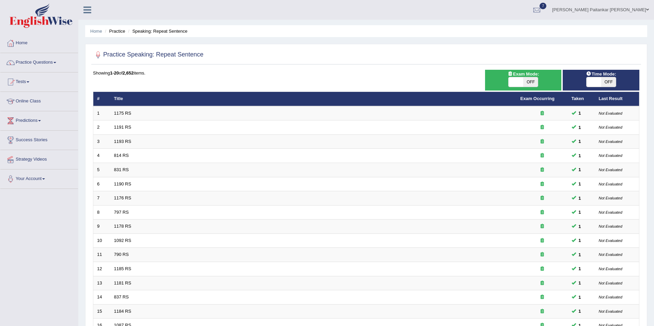
click at [506, 78] on div "ON OFF" at bounding box center [524, 82] width 70 height 10
click at [512, 83] on span at bounding box center [516, 82] width 15 height 10
checkbox input "true"
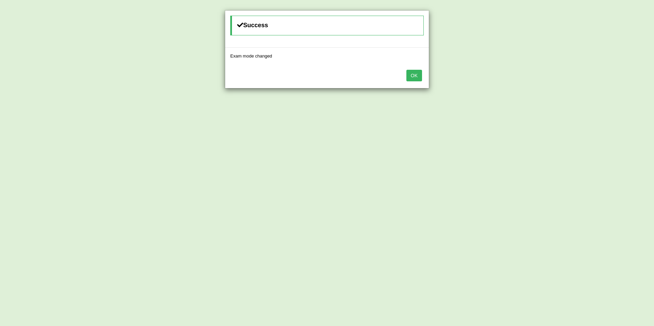
click at [420, 77] on button "OK" at bounding box center [414, 76] width 16 height 12
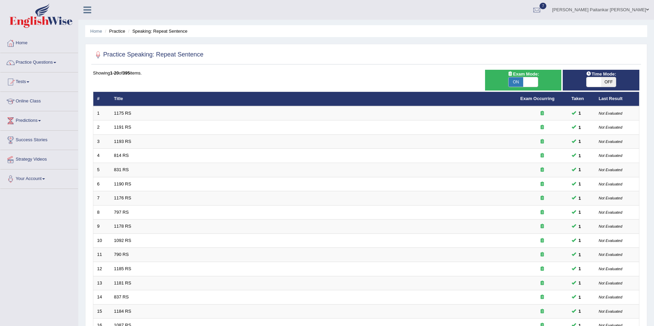
click at [601, 86] on span "OFF" at bounding box center [608, 82] width 15 height 10
checkbox input "true"
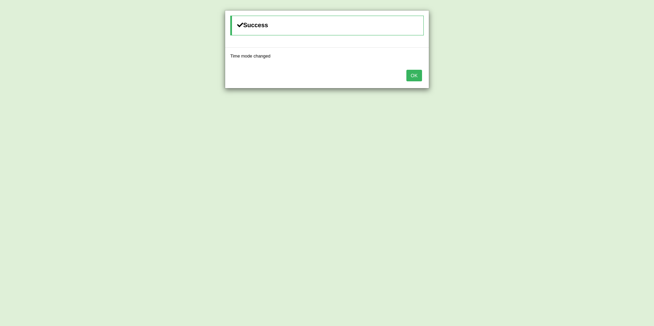
click at [409, 73] on button "OK" at bounding box center [414, 76] width 16 height 12
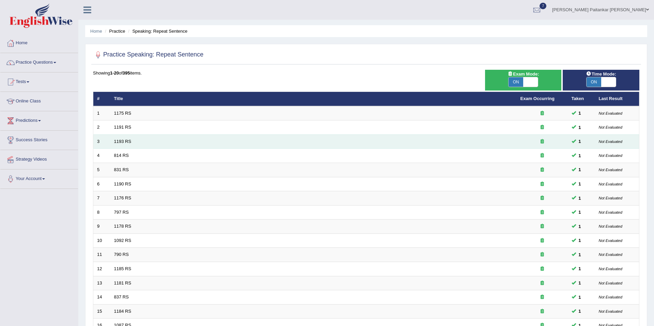
scroll to position [125, 0]
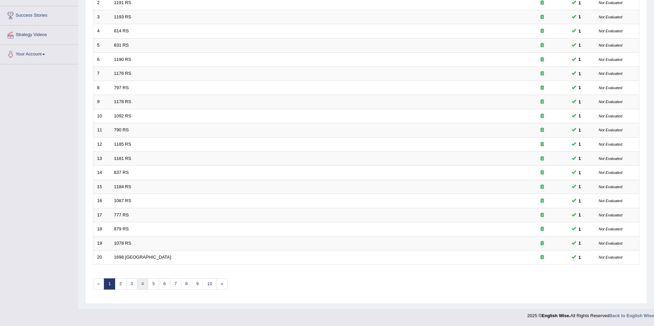
click at [141, 281] on link "4" at bounding box center [142, 284] width 11 height 11
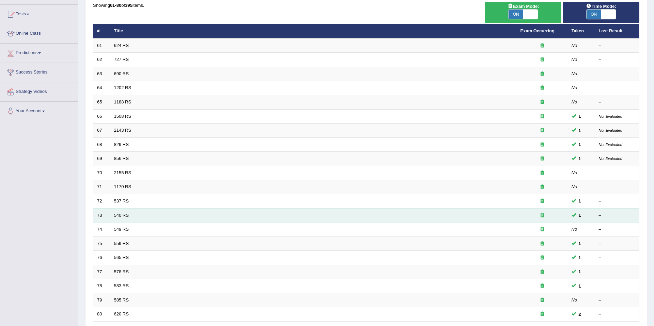
scroll to position [125, 0]
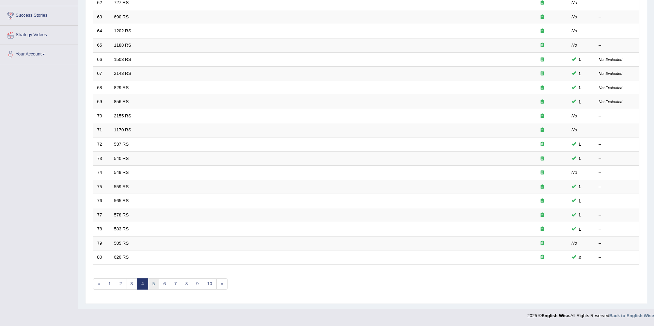
click at [154, 280] on link "5" at bounding box center [153, 284] width 11 height 11
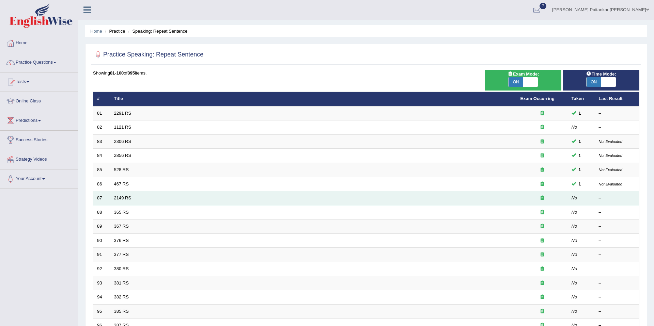
click at [123, 198] on link "2149 RS" at bounding box center [122, 198] width 17 height 5
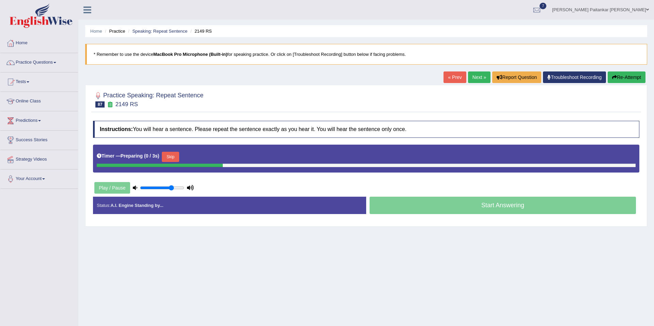
click at [169, 160] on button "Skip" at bounding box center [170, 157] width 17 height 10
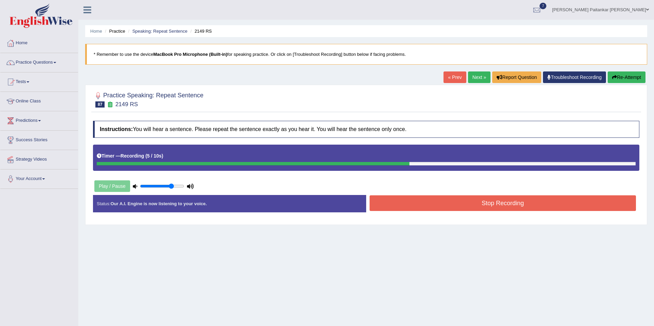
click at [391, 213] on div "Status: Our A.I. Engine is now listening to your voice. Start Answering Stop Re…" at bounding box center [366, 207] width 546 height 24
click at [392, 212] on div "Stop Recording" at bounding box center [502, 204] width 273 height 17
click at [408, 208] on button "Stop Recording" at bounding box center [503, 204] width 266 height 16
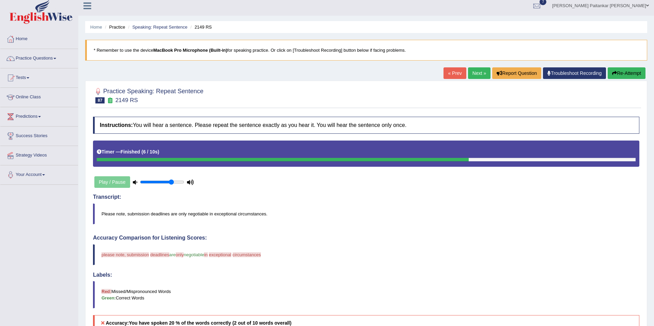
scroll to position [0, 0]
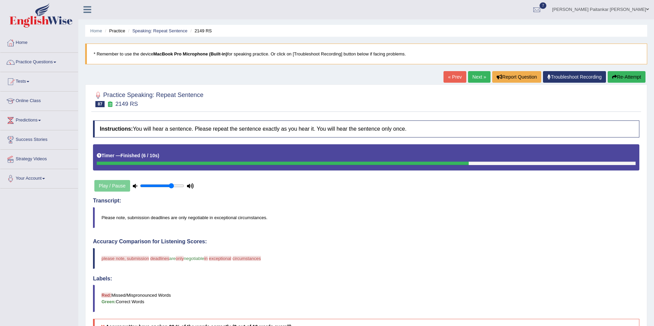
click at [474, 78] on link "Next »" at bounding box center [479, 77] width 22 height 12
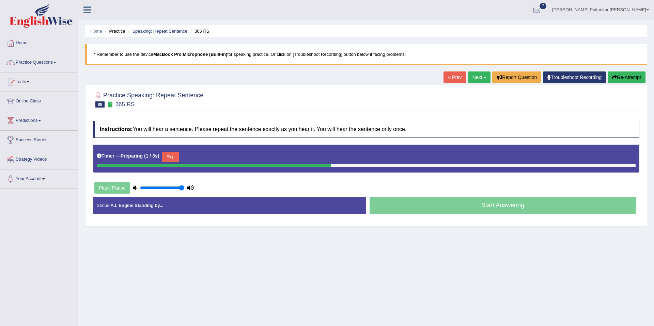
drag, startPoint x: 168, startPoint y: 190, endPoint x: 207, endPoint y: 187, distance: 39.0
type input "1"
click at [184, 187] on input "range" at bounding box center [162, 187] width 44 height 5
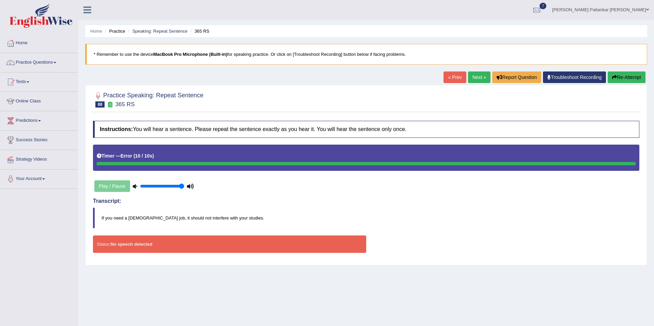
click at [469, 75] on link "Next »" at bounding box center [479, 78] width 22 height 12
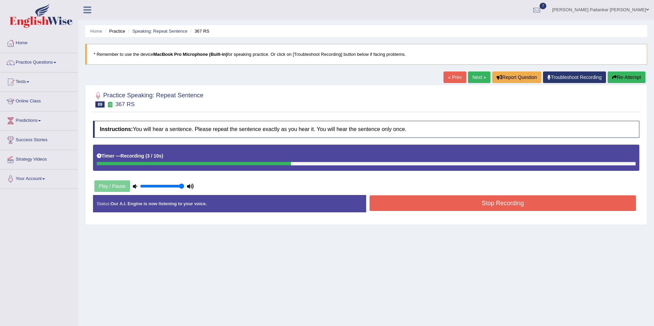
click at [406, 203] on button "Stop Recording" at bounding box center [503, 204] width 266 height 16
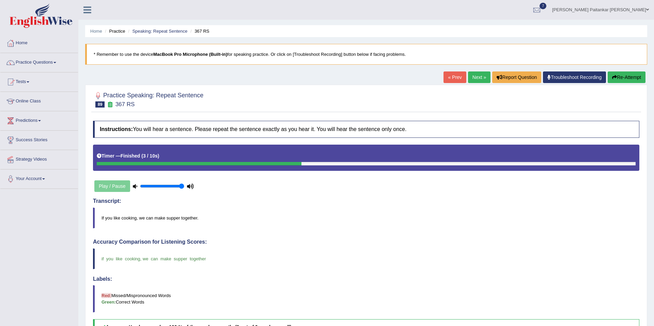
click at [475, 75] on link "Next »" at bounding box center [479, 78] width 22 height 12
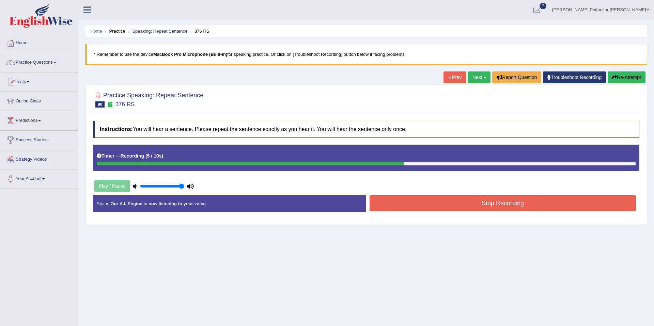
click at [478, 208] on button "Stop Recording" at bounding box center [503, 204] width 266 height 16
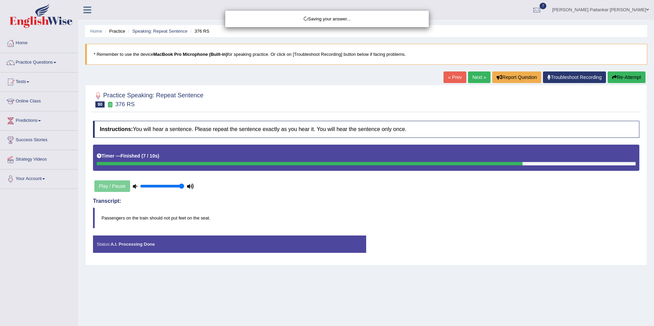
click at [621, 73] on div "Saving your answer..." at bounding box center [327, 163] width 654 height 326
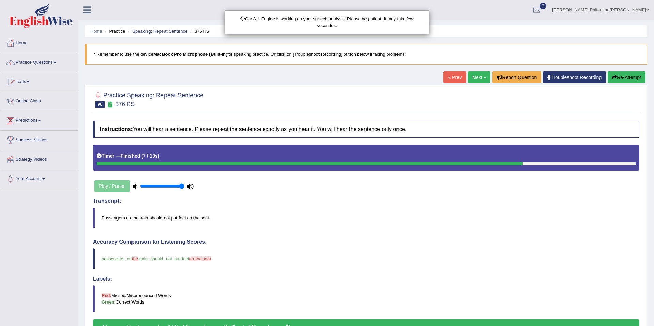
click at [621, 80] on body "Toggle navigation Home Practice Questions Speaking Practice Read Aloud Repeat S…" at bounding box center [327, 163] width 654 height 326
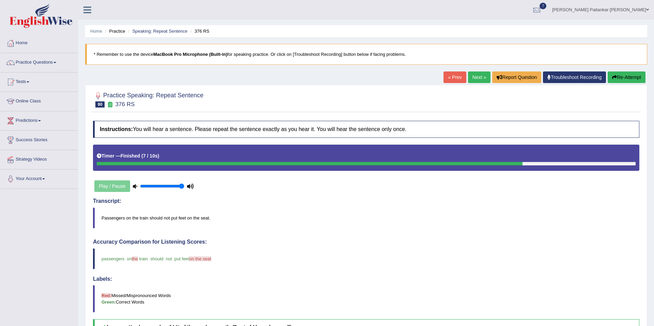
click at [475, 79] on link "Next »" at bounding box center [479, 78] width 22 height 12
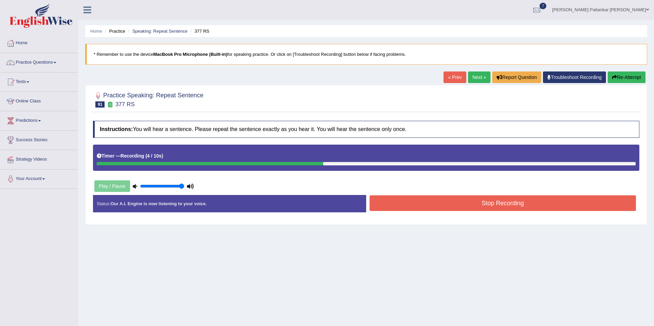
click at [504, 202] on button "Stop Recording" at bounding box center [503, 204] width 266 height 16
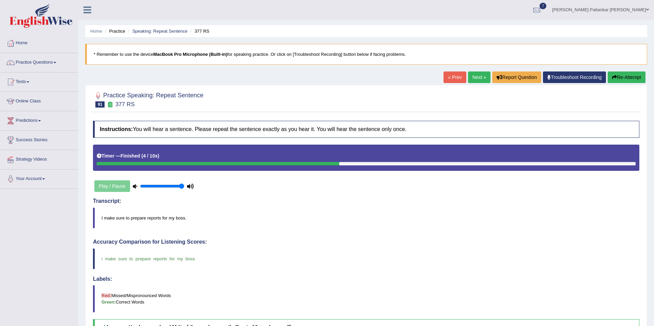
click at [481, 77] on link "Next »" at bounding box center [479, 78] width 22 height 12
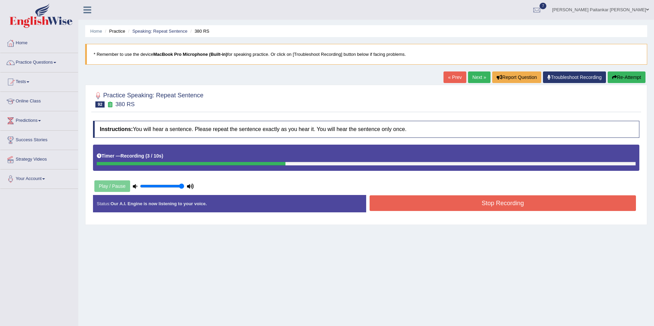
click at [485, 209] on button "Stop Recording" at bounding box center [503, 204] width 266 height 16
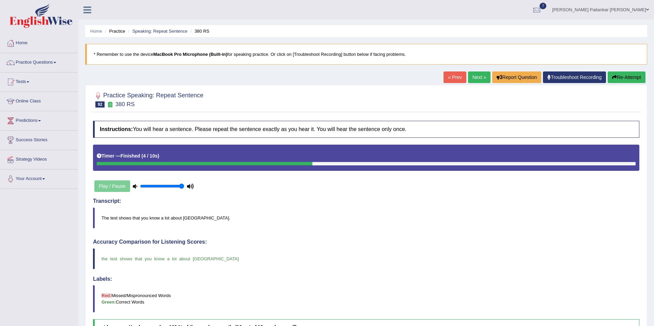
click at [472, 78] on link "Next »" at bounding box center [479, 78] width 22 height 12
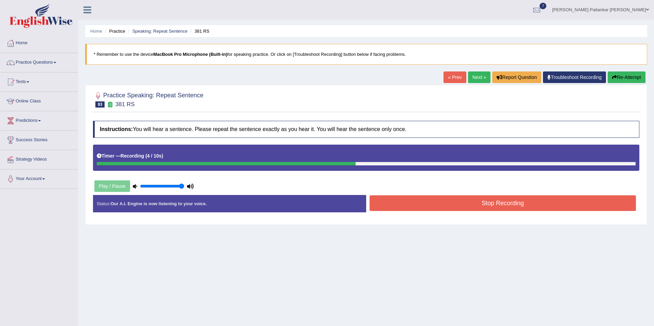
click at [531, 204] on button "Stop Recording" at bounding box center [503, 204] width 266 height 16
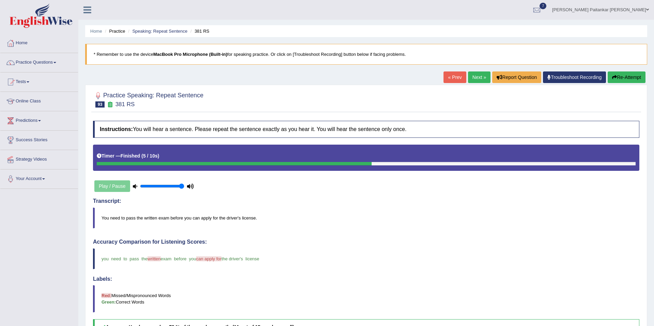
click at [472, 78] on link "Next »" at bounding box center [479, 78] width 22 height 12
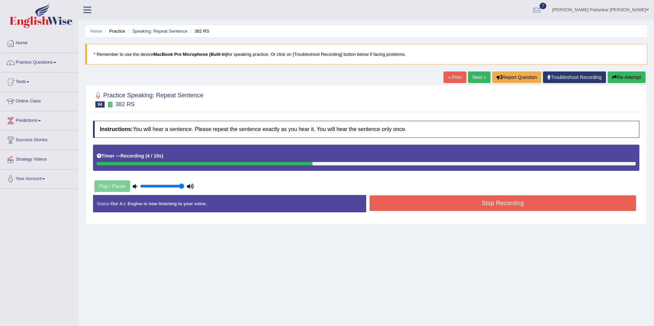
click at [403, 196] on button "Stop Recording" at bounding box center [503, 204] width 266 height 16
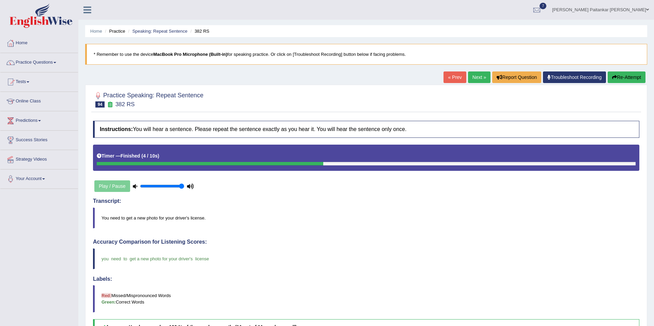
click at [469, 76] on link "Next »" at bounding box center [479, 78] width 22 height 12
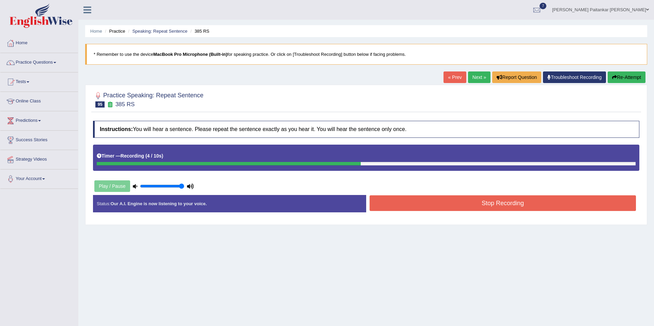
click at [461, 196] on button "Stop Recording" at bounding box center [503, 204] width 266 height 16
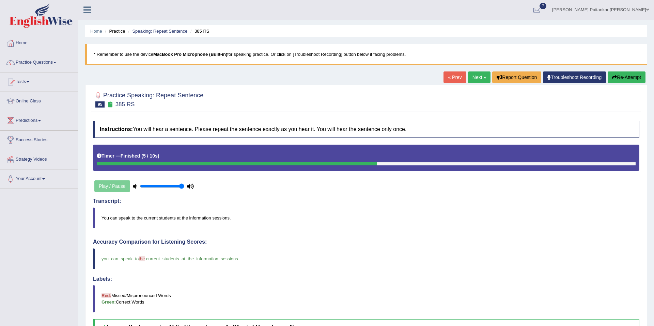
click at [478, 80] on link "Next »" at bounding box center [479, 78] width 22 height 12
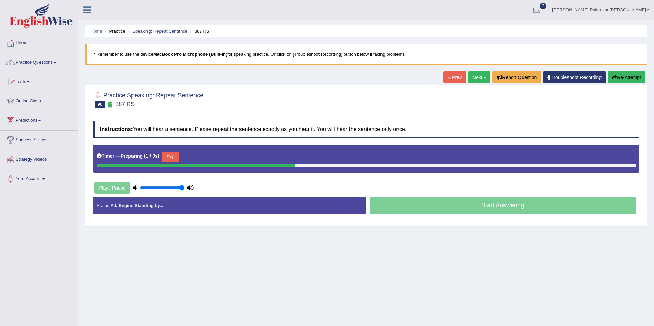
click at [170, 153] on button "Skip" at bounding box center [170, 157] width 17 height 10
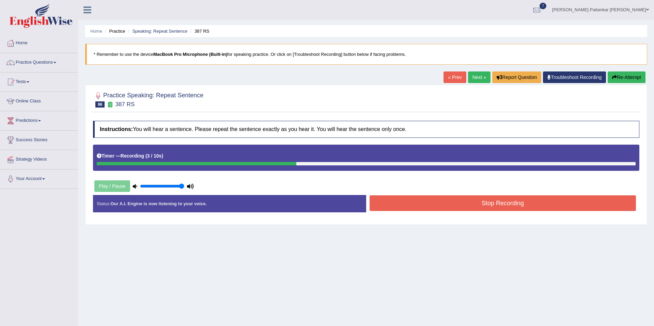
click at [414, 207] on button "Stop Recording" at bounding box center [503, 204] width 266 height 16
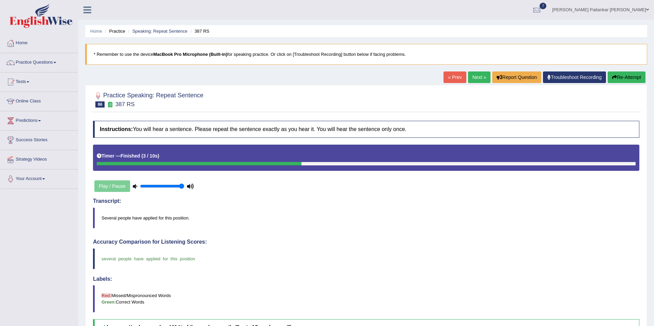
click at [478, 76] on link "Next »" at bounding box center [479, 78] width 22 height 12
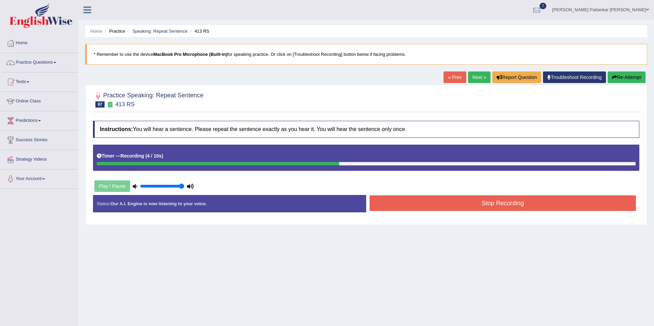
click at [439, 210] on button "Stop Recording" at bounding box center [503, 204] width 266 height 16
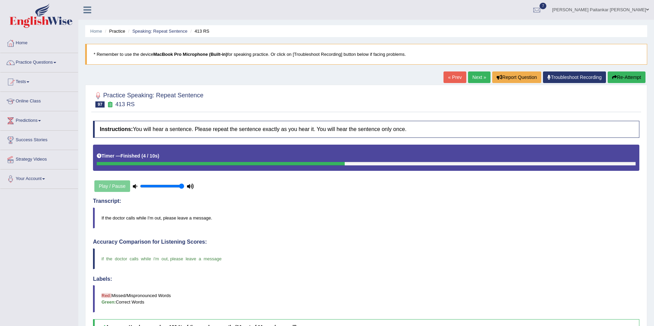
click at [470, 82] on link "Next »" at bounding box center [479, 78] width 22 height 12
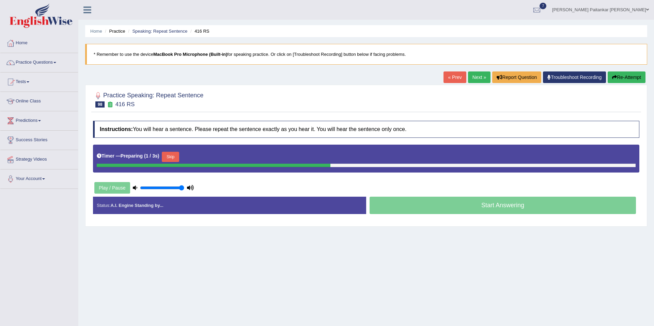
click at [174, 149] on div "Timer — Preparing ( 1 / 3s ) Skip" at bounding box center [366, 159] width 546 height 28
click at [174, 161] on button "Skip" at bounding box center [170, 157] width 17 height 10
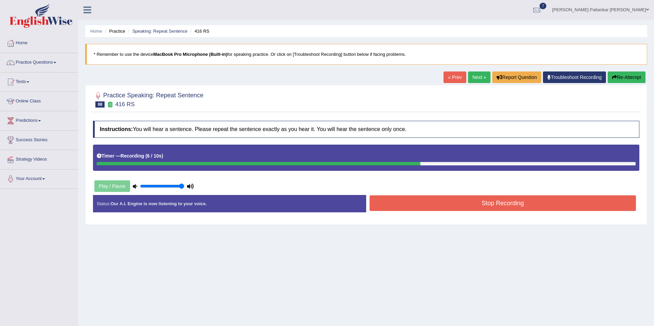
click at [383, 207] on button "Stop Recording" at bounding box center [503, 204] width 266 height 16
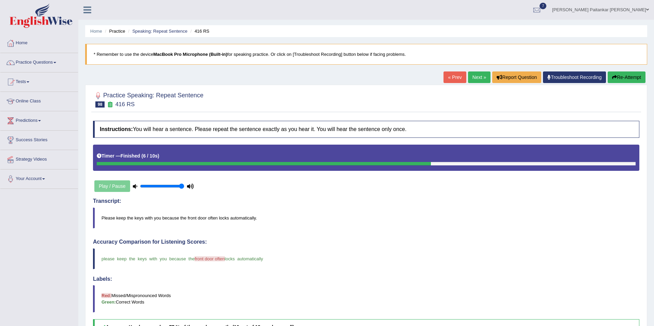
click at [478, 77] on link "Next »" at bounding box center [479, 78] width 22 height 12
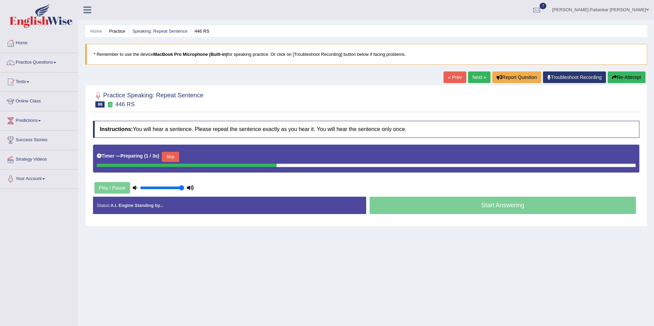
click at [171, 159] on button "Skip" at bounding box center [170, 157] width 17 height 10
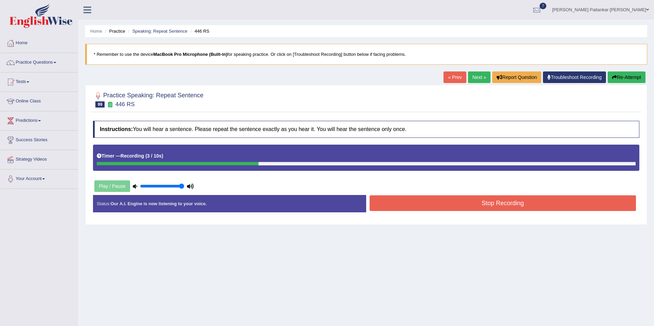
click at [396, 204] on button "Stop Recording" at bounding box center [503, 204] width 266 height 16
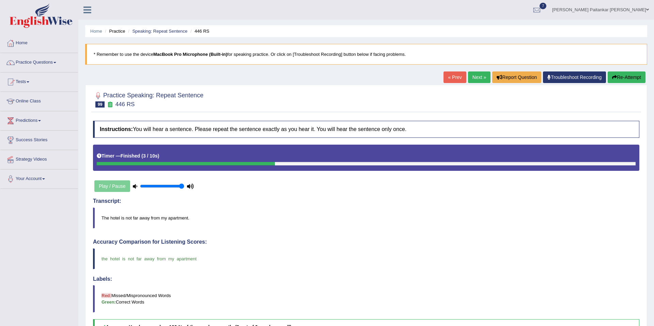
click at [476, 75] on link "Next »" at bounding box center [479, 78] width 22 height 12
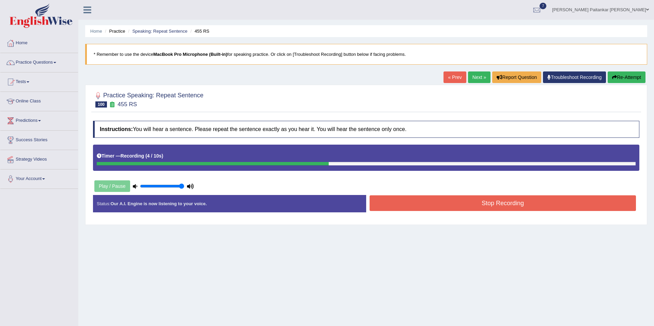
click at [485, 204] on button "Stop Recording" at bounding box center [503, 204] width 266 height 16
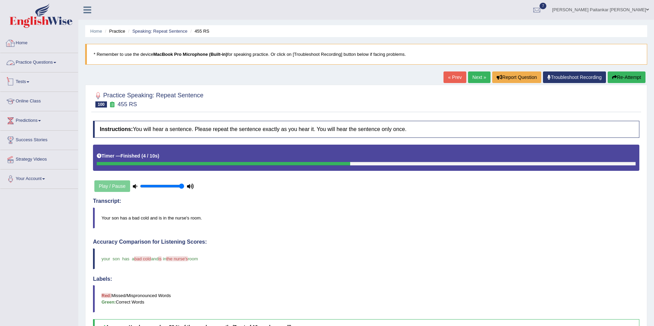
click at [50, 55] on link "Practice Questions" at bounding box center [39, 61] width 78 height 17
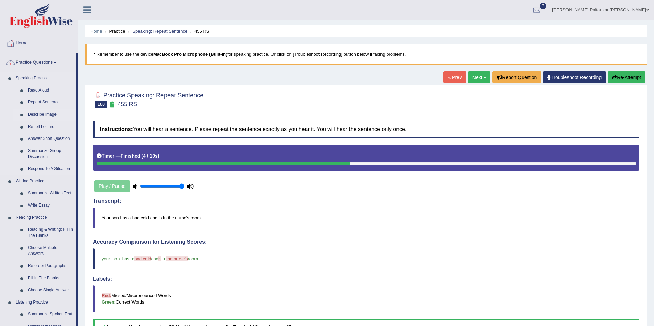
click at [40, 117] on link "Describe Image" at bounding box center [50, 115] width 51 height 12
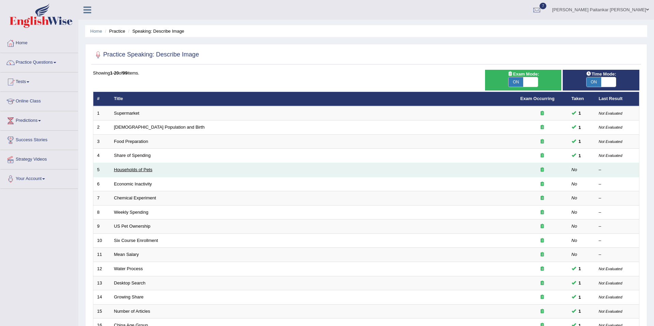
click at [121, 168] on link "Households of Pets" at bounding box center [133, 169] width 38 height 5
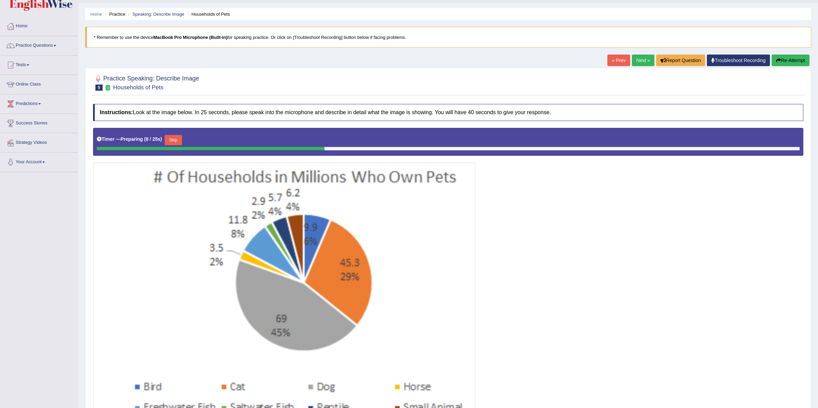
scroll to position [16, 0]
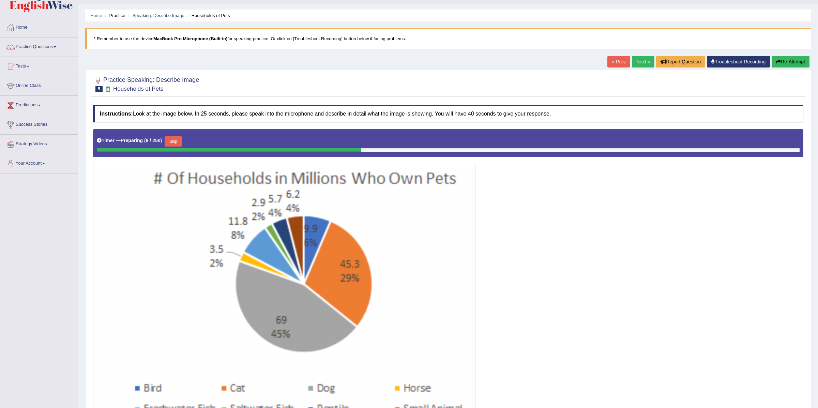
click at [654, 61] on button "Re-Attempt" at bounding box center [790, 62] width 38 height 12
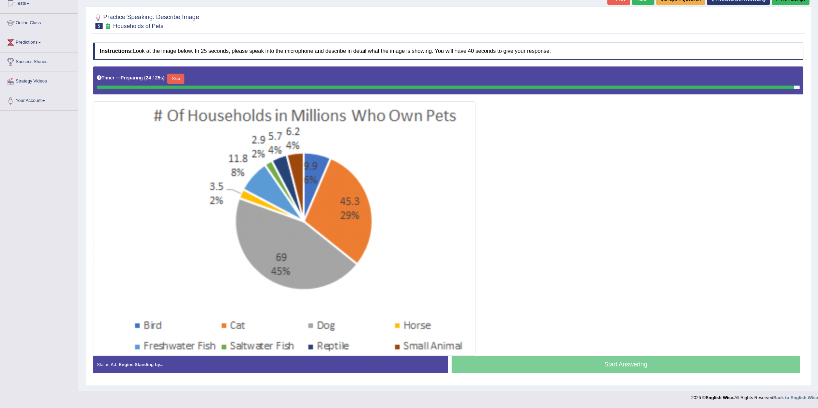
scroll to position [78, 0]
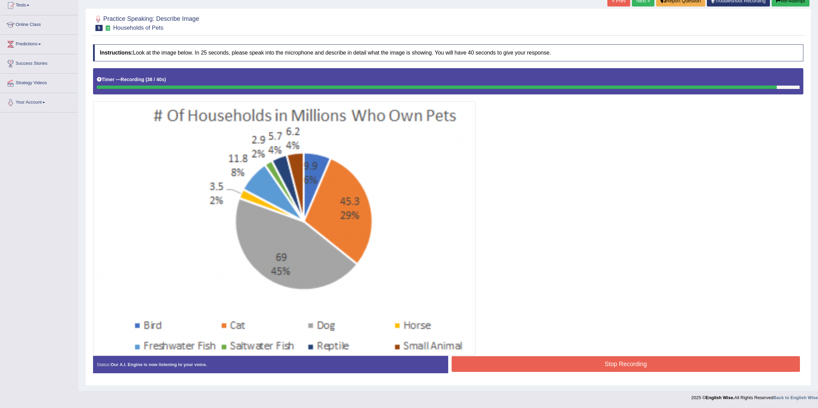
click at [558, 372] on div "Stop Recording" at bounding box center [625, 364] width 355 height 17
click at [559, 372] on div "Stop Recording" at bounding box center [625, 364] width 355 height 17
click at [561, 366] on button "Stop Recording" at bounding box center [625, 364] width 348 height 16
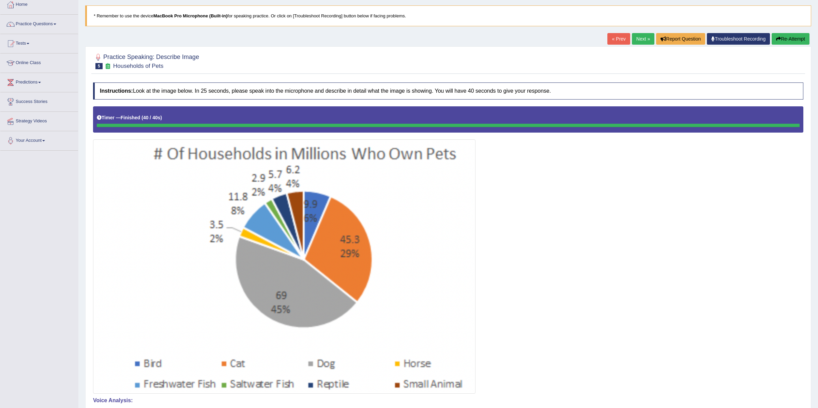
scroll to position [0, 0]
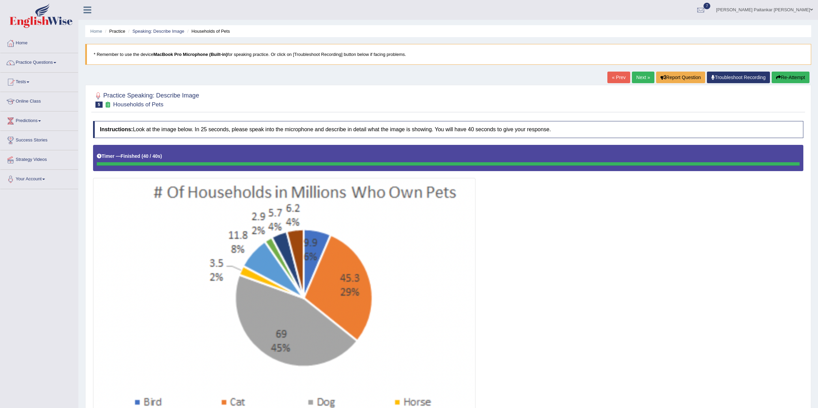
click at [637, 78] on link "Next »" at bounding box center [643, 78] width 22 height 12
